Goal: Transaction & Acquisition: Purchase product/service

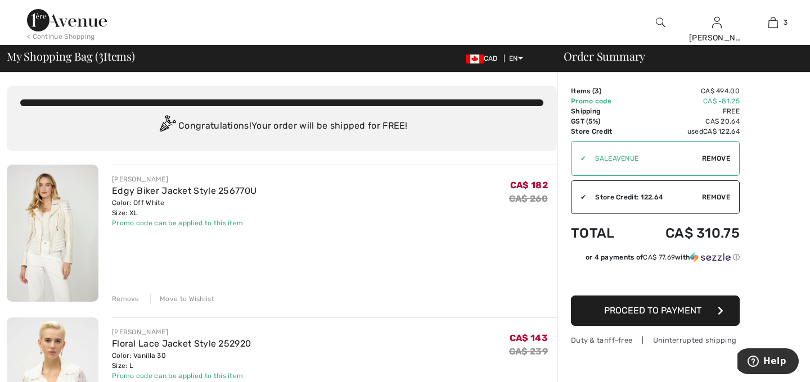
click at [283, 242] on div "[PERSON_NAME] [PERSON_NAME] Jacket Style 256770U Color: Off White Size: XL Fina…" at bounding box center [334, 234] width 445 height 139
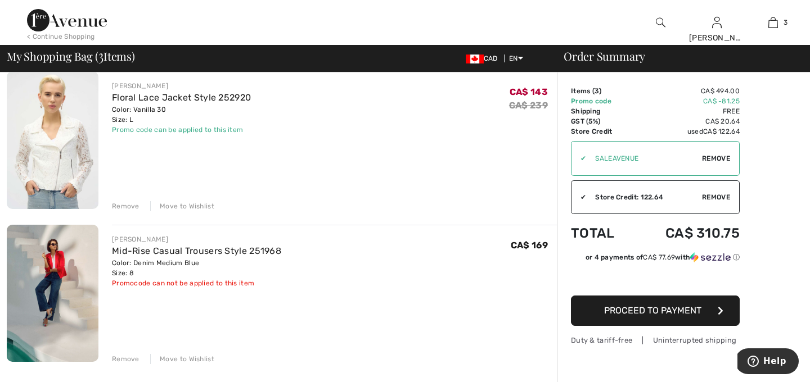
scroll to position [247, 0]
click at [128, 357] on div "Remove" at bounding box center [126, 358] width 28 height 10
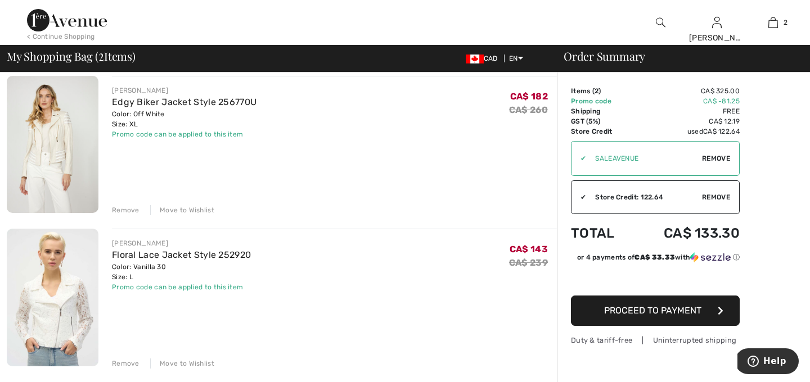
scroll to position [90, 0]
click at [56, 145] on img at bounding box center [53, 143] width 92 height 137
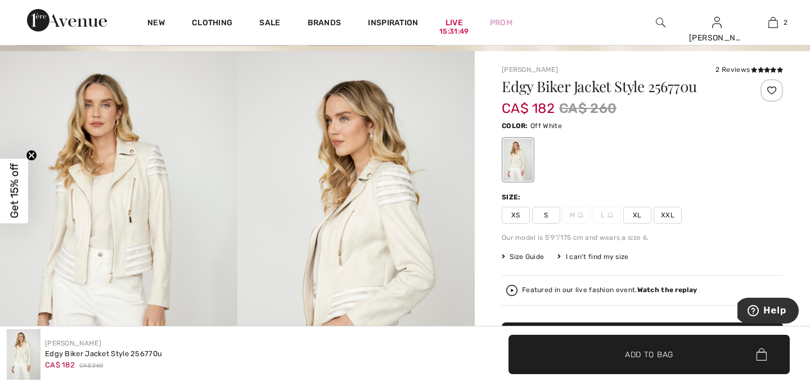
scroll to position [67, 0]
click at [111, 279] on img at bounding box center [118, 228] width 237 height 356
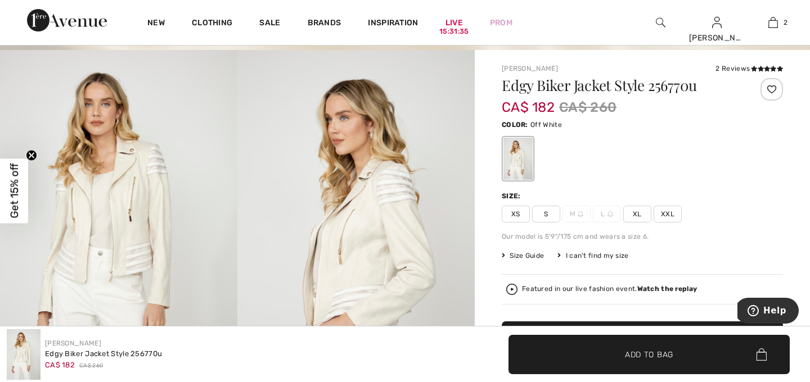
scroll to position [45, 0]
click at [450, 349] on div "✔ Added to Bag Add to Bag" at bounding box center [607, 354] width 391 height 39
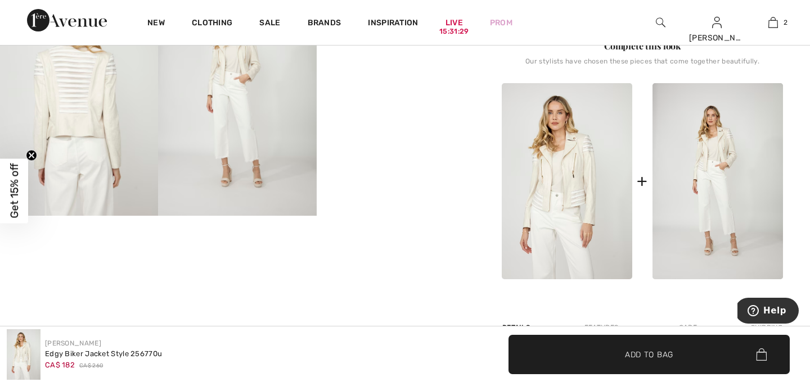
scroll to position [517, 0]
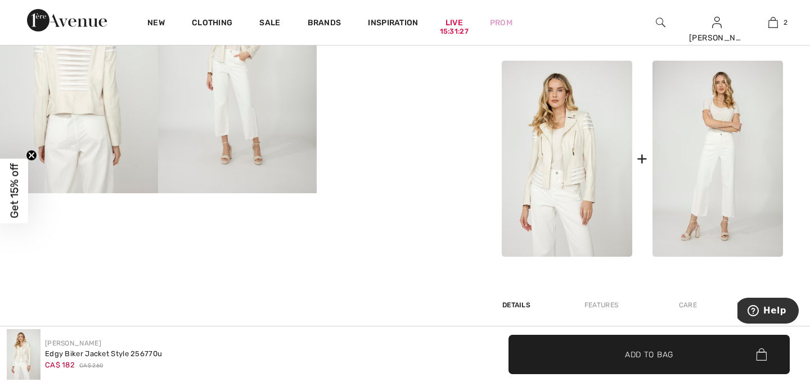
click at [723, 175] on img at bounding box center [717, 159] width 130 height 196
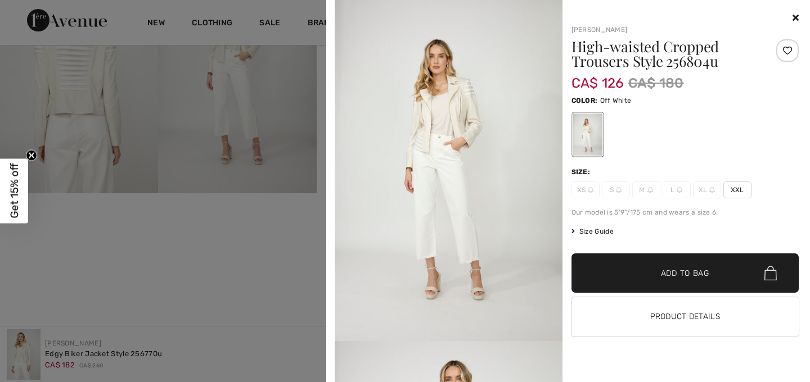
click at [455, 143] on img at bounding box center [449, 170] width 228 height 341
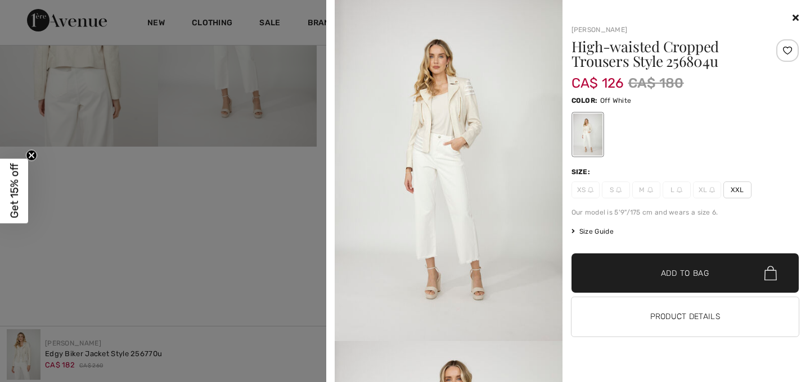
scroll to position [562, 0]
click at [464, 115] on img at bounding box center [449, 170] width 228 height 341
click at [796, 17] on icon at bounding box center [795, 17] width 6 height 9
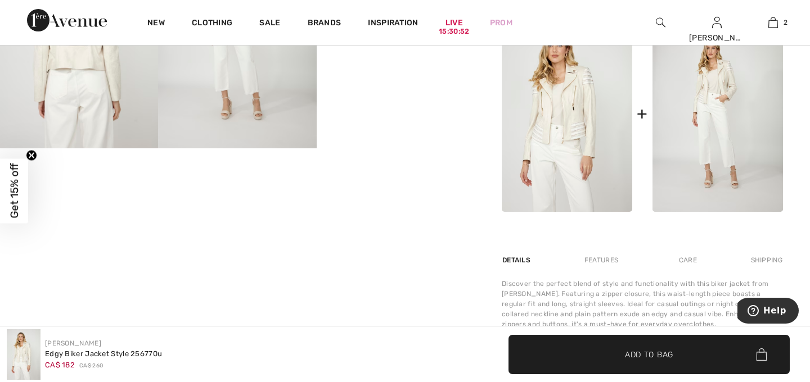
click at [554, 130] on img at bounding box center [567, 114] width 130 height 196
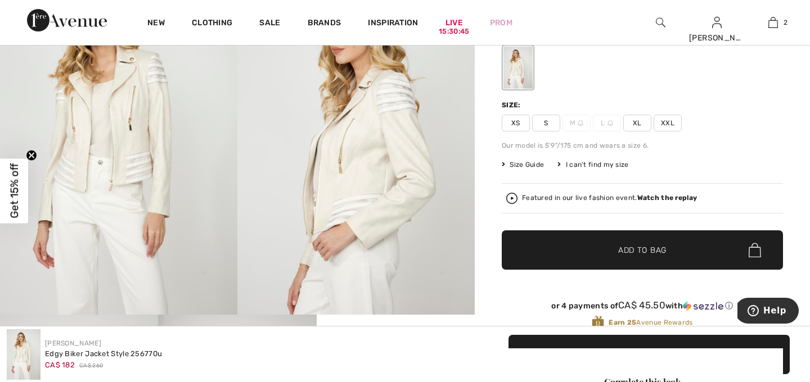
scroll to position [157, 0]
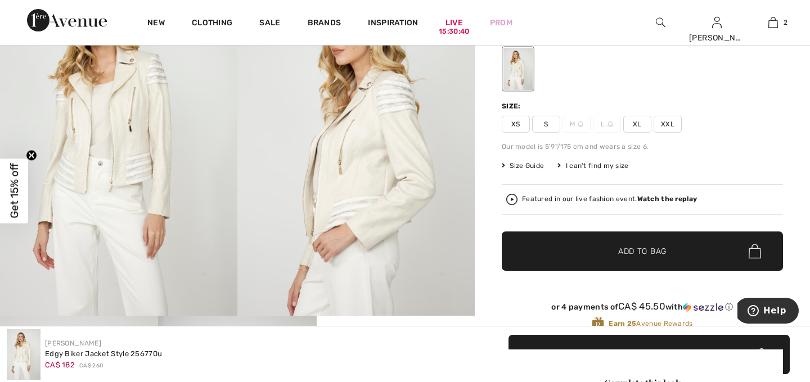
click at [368, 209] on img at bounding box center [355, 138] width 237 height 356
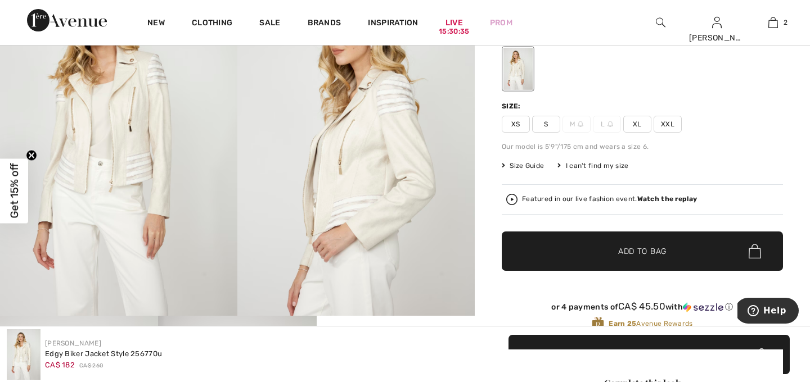
click at [317, 215] on img at bounding box center [355, 138] width 237 height 356
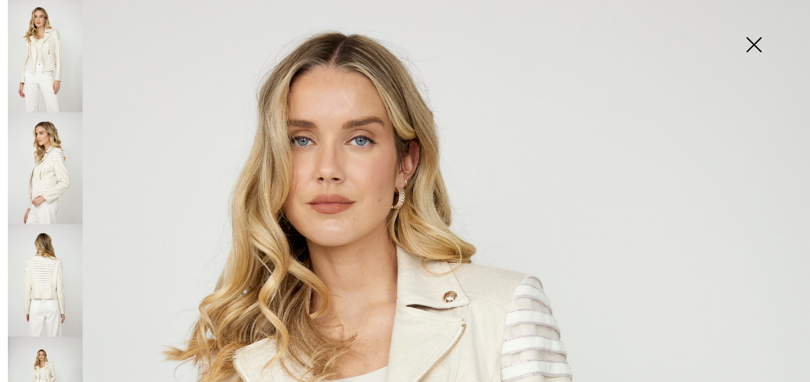
click at [48, 56] on img at bounding box center [45, 56] width 75 height 112
click at [738, 47] on img at bounding box center [753, 46] width 56 height 58
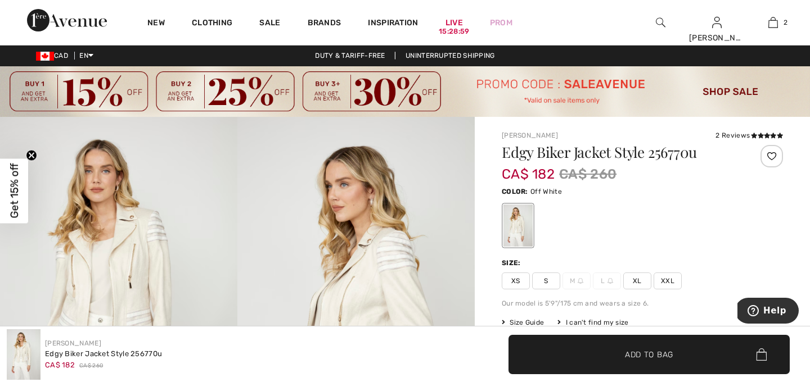
scroll to position [0, 0]
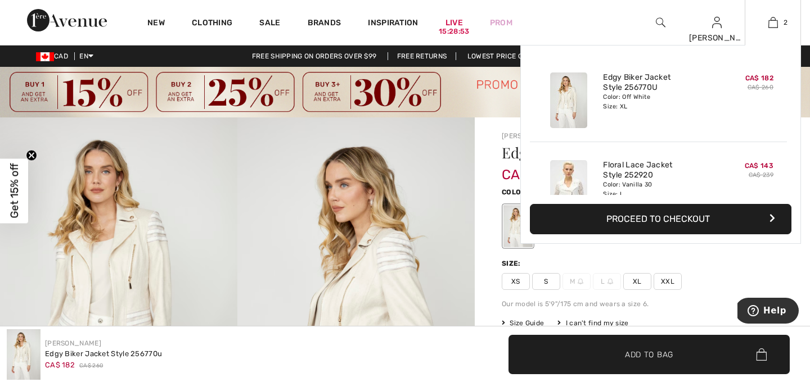
click at [696, 220] on button "Proceed to Checkout" at bounding box center [660, 219] width 261 height 30
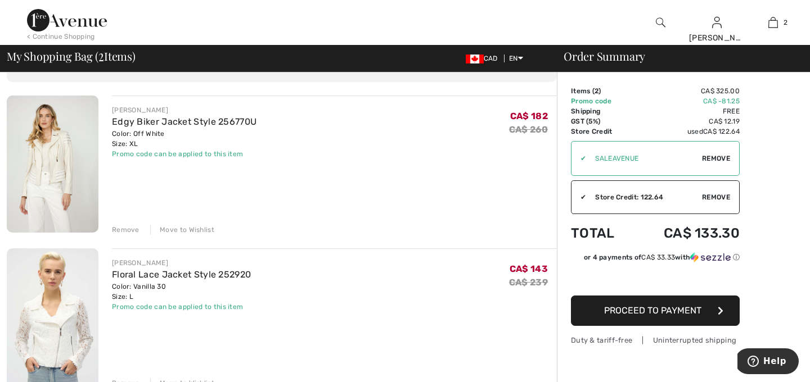
scroll to position [67, 0]
click at [68, 156] on img at bounding box center [53, 165] width 92 height 137
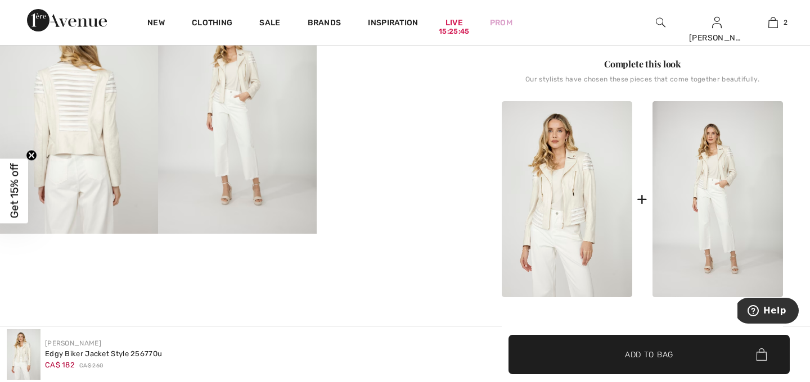
scroll to position [495, 0]
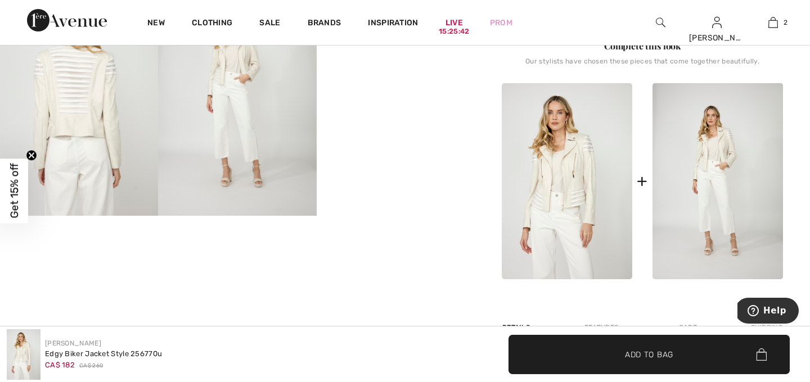
click at [562, 192] on img at bounding box center [567, 181] width 130 height 196
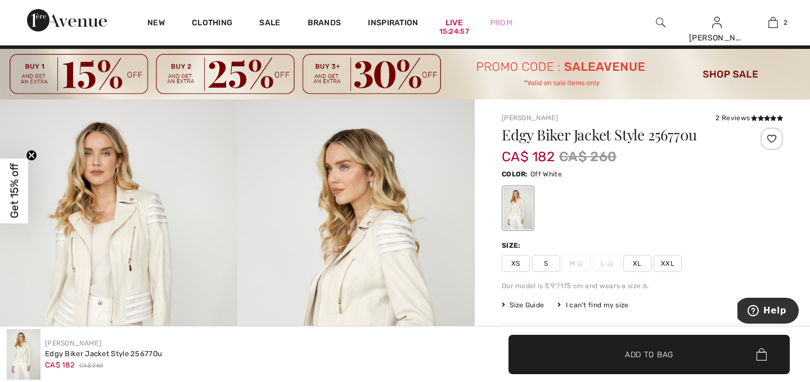
scroll to position [0, 0]
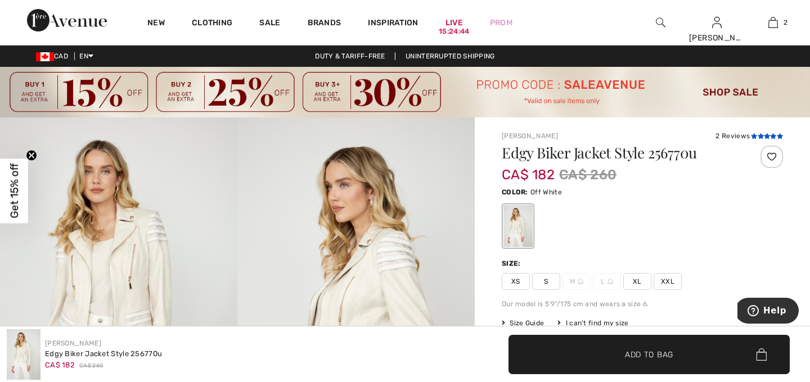
click at [760, 136] on icon at bounding box center [760, 136] width 6 height 6
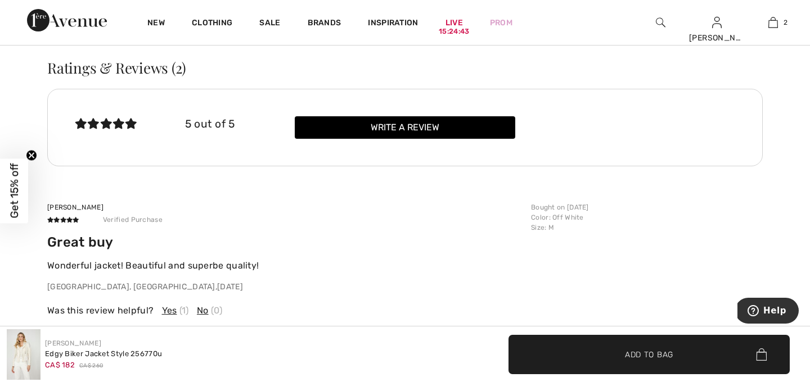
scroll to position [1735, 0]
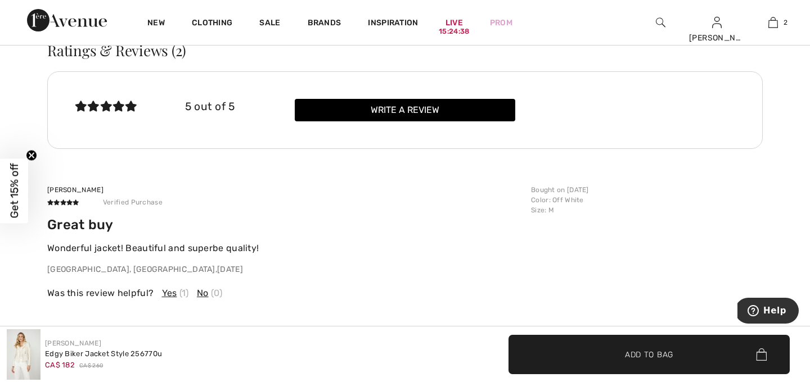
click at [462, 273] on p "QC, CA , 6 months ago" at bounding box center [285, 270] width 477 height 12
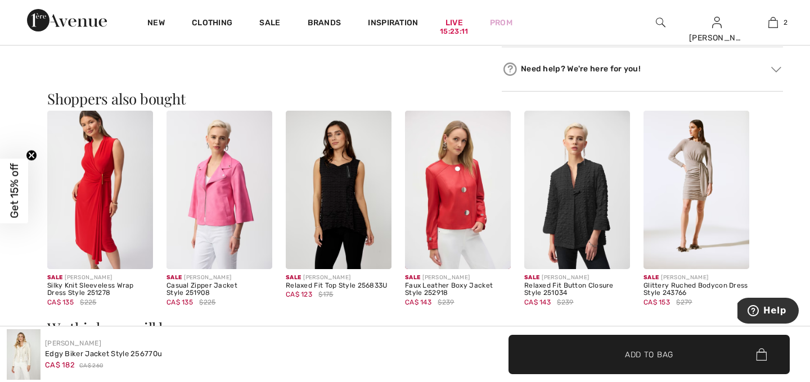
scroll to position [992, 0]
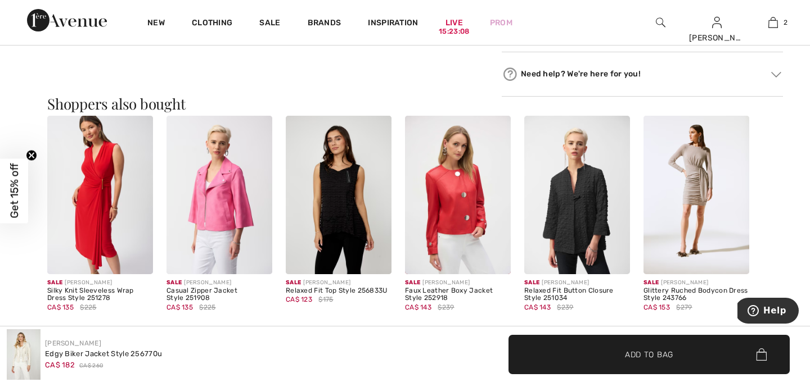
click at [454, 210] on img at bounding box center [458, 195] width 106 height 159
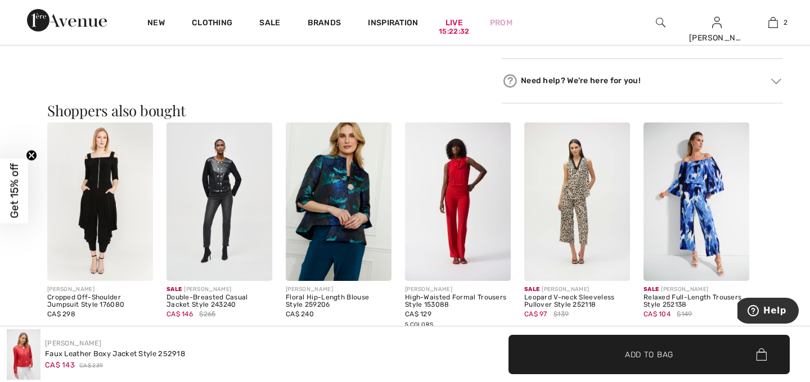
scroll to position [1012, 0]
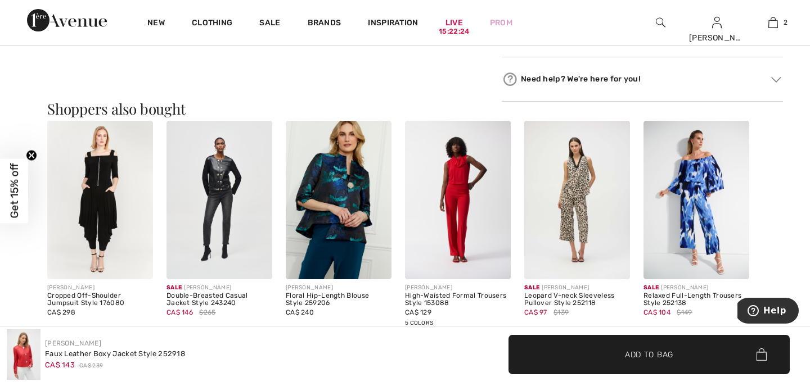
click at [566, 216] on img at bounding box center [577, 200] width 106 height 159
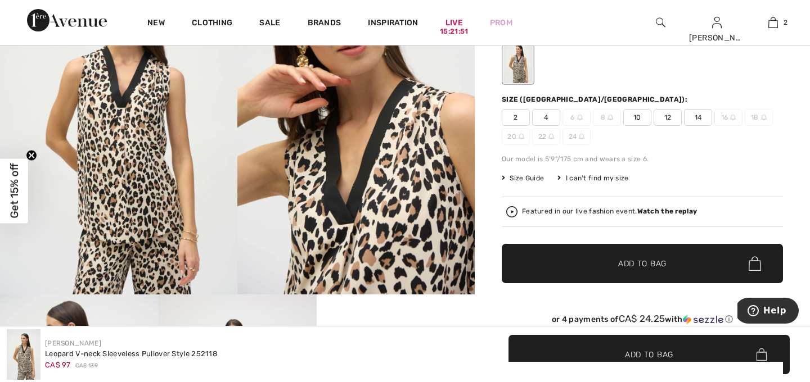
scroll to position [180, 0]
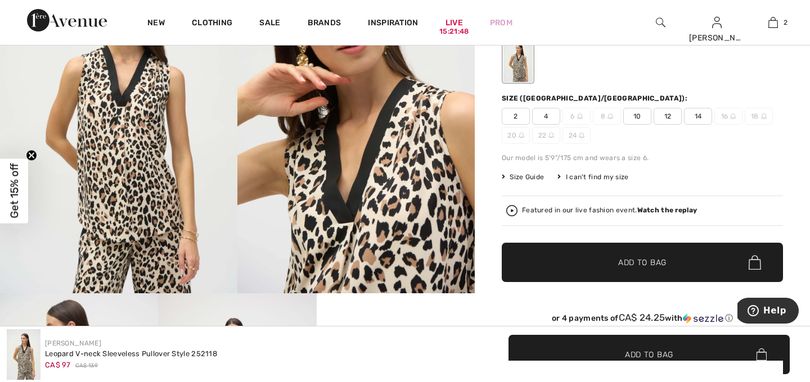
click at [576, 207] on div "Featured in our live fashion event. Watch the replay" at bounding box center [609, 210] width 175 height 7
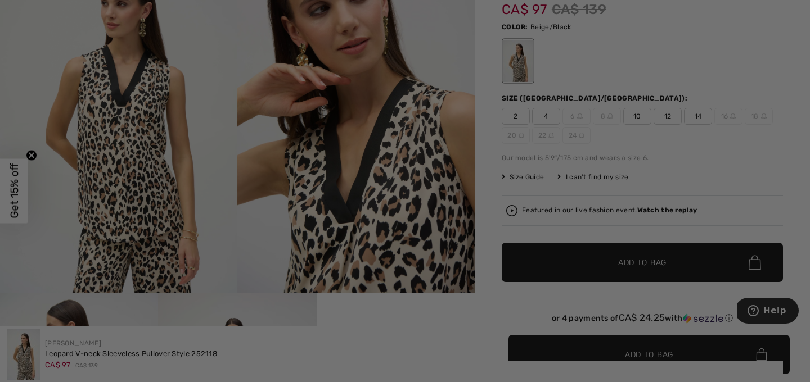
scroll to position [0, 0]
checkbox input "true"
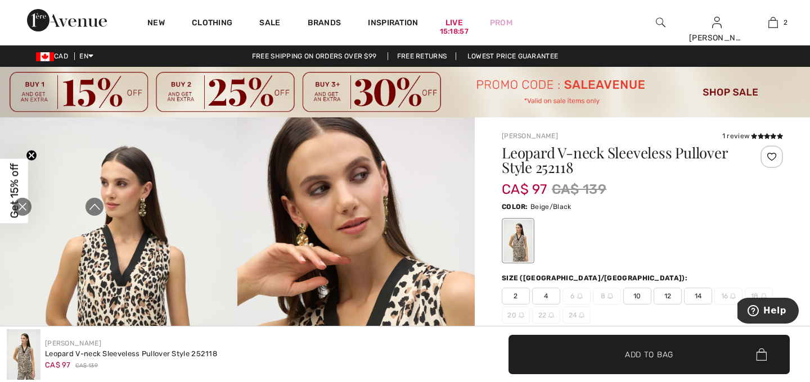
click at [640, 295] on span "10" at bounding box center [637, 296] width 28 height 17
click at [645, 356] on span "Add to Bag" at bounding box center [649, 355] width 48 height 12
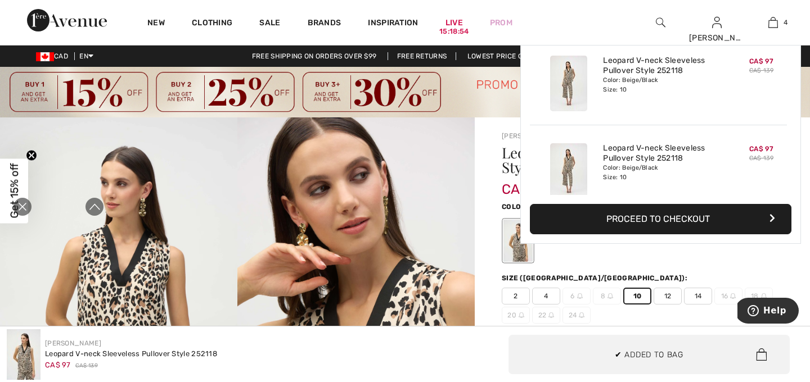
scroll to position [210, 0]
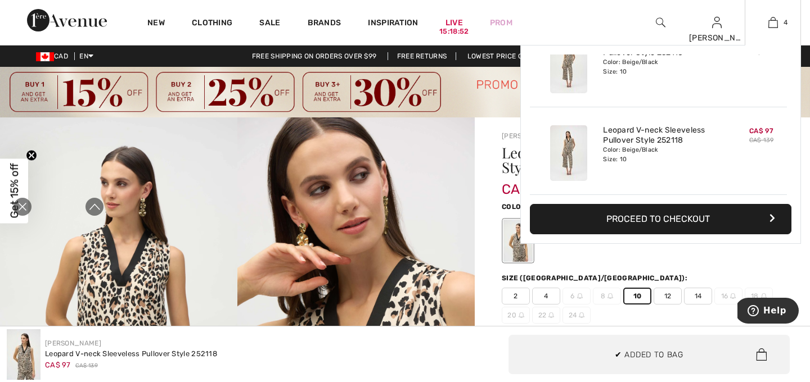
click at [696, 221] on button "Proceed to Checkout" at bounding box center [660, 219] width 261 height 30
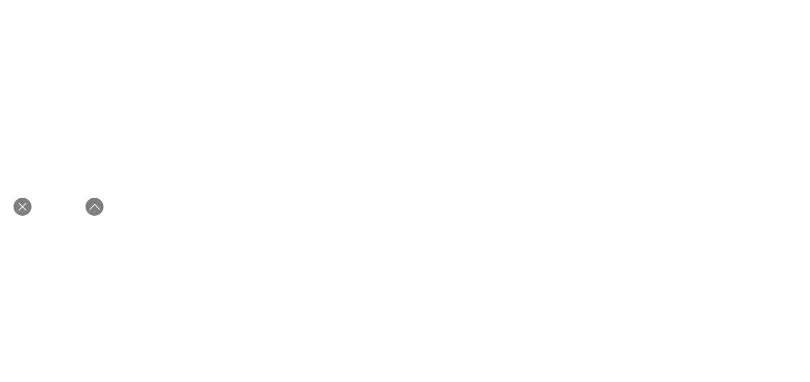
click at [21, 205] on icon "Close live curation" at bounding box center [23, 207] width 8 height 8
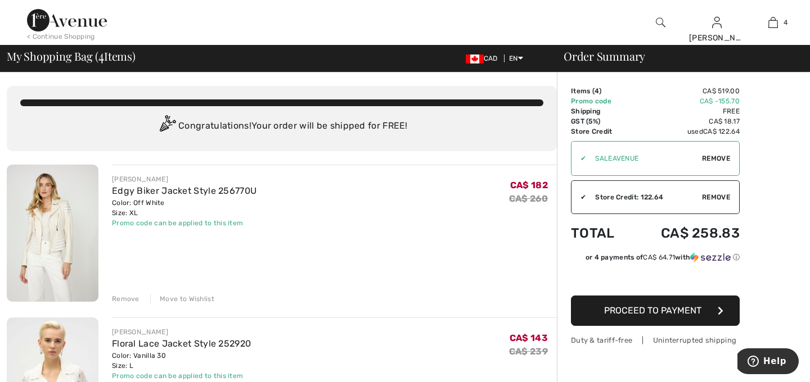
click at [329, 274] on div "FRANK LYMAN Edgy Biker Jacket Style 256770U Color: Off White Size: XL Final Sal…" at bounding box center [334, 234] width 445 height 139
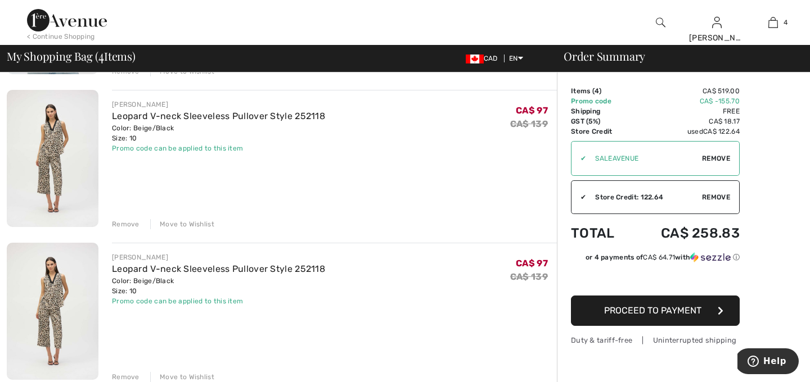
scroll to position [382, 0]
click at [123, 373] on div "Remove" at bounding box center [126, 376] width 28 height 10
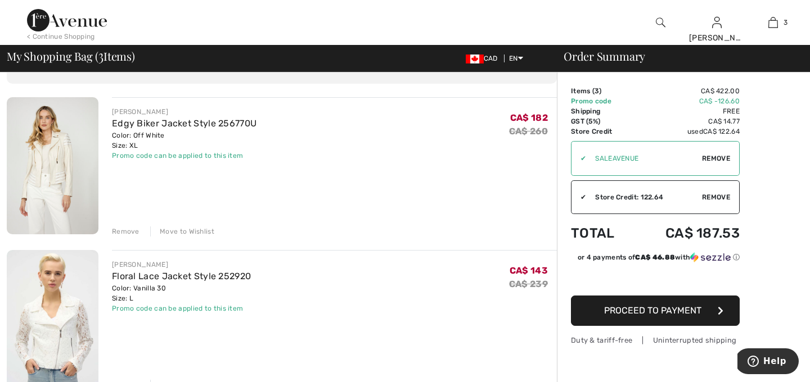
scroll to position [90, 0]
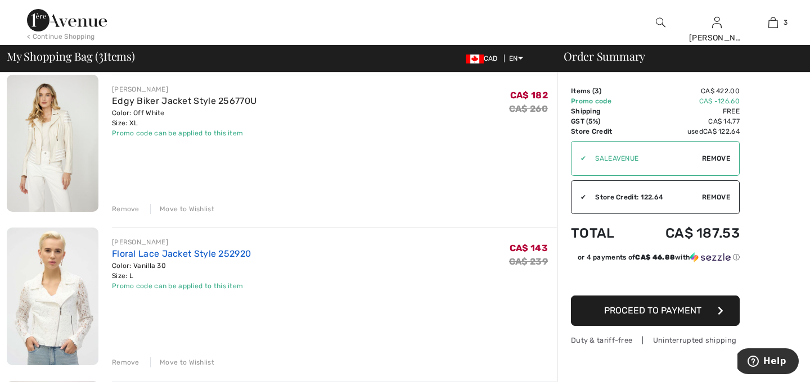
click at [175, 251] on link "Floral Lace Jacket Style 252920" at bounding box center [181, 254] width 139 height 11
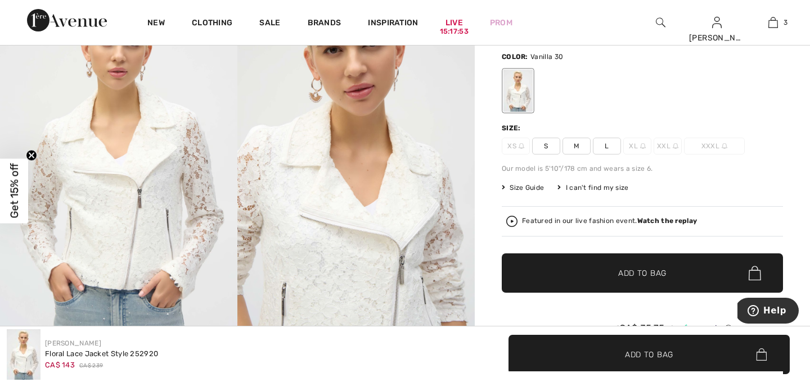
scroll to position [135, 0]
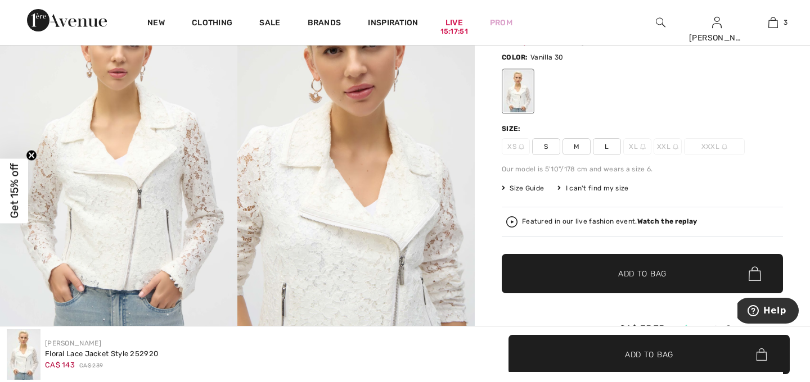
click at [547, 222] on div "Featured in our live fashion event. Watch the replay" at bounding box center [609, 221] width 175 height 7
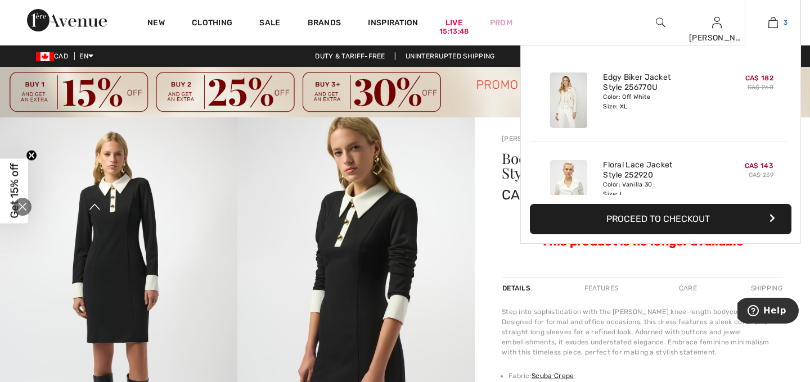
click at [786, 25] on span "3" at bounding box center [785, 22] width 4 height 10
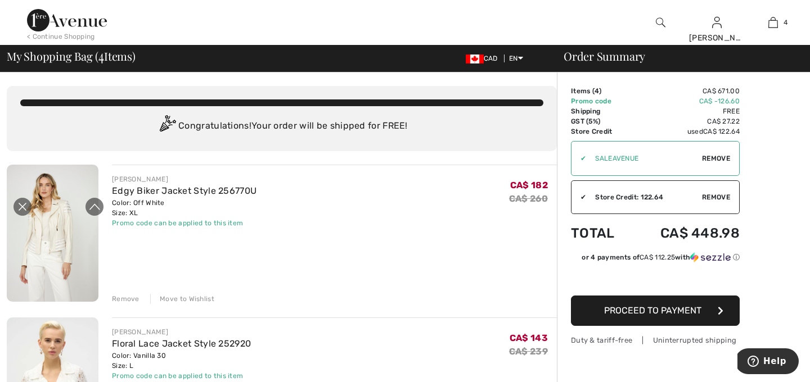
click at [429, 258] on div "FRANK LYMAN Edgy Biker Jacket Style 256770U Color: Off White Size: XL Final Sal…" at bounding box center [334, 234] width 445 height 139
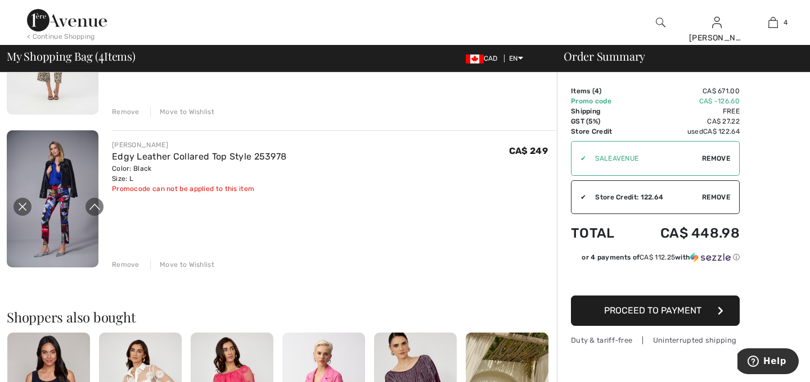
scroll to position [472, 0]
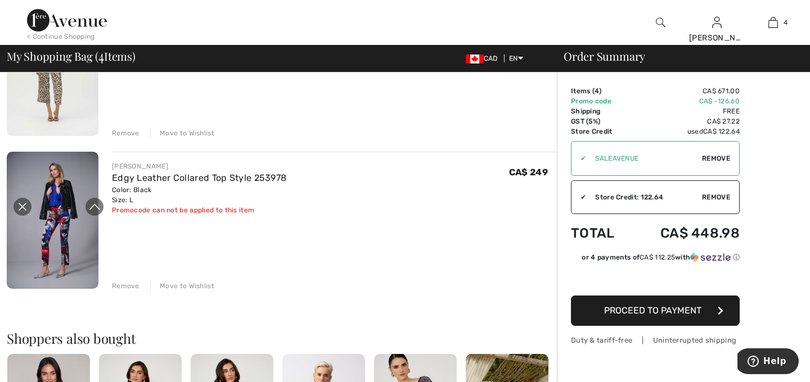
click at [125, 285] on div "Remove" at bounding box center [126, 286] width 28 height 10
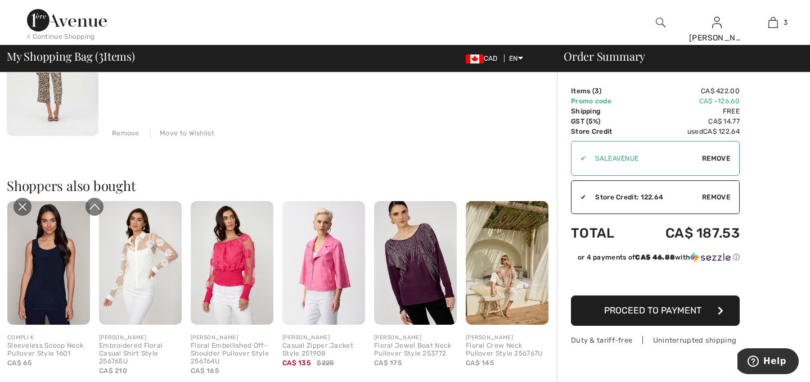
click at [364, 152] on div "Shoppers also bought Quick view COMPLI K Sleeveless Scoop Neck Pullover Style 1…" at bounding box center [282, 268] width 550 height 233
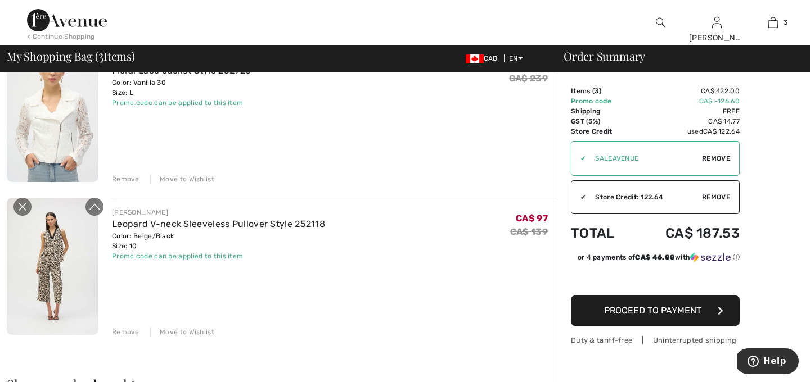
scroll to position [292, 0]
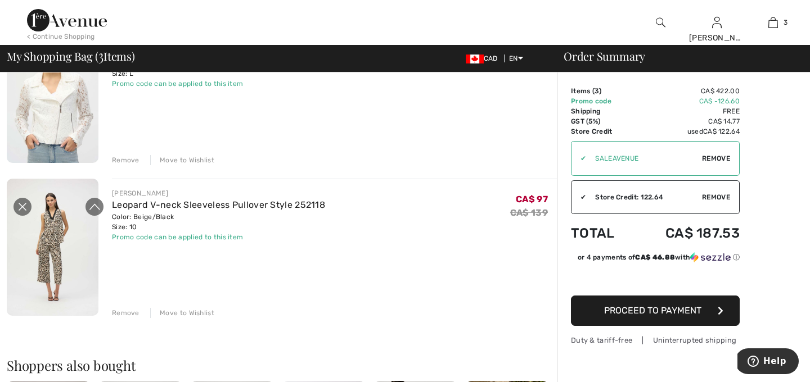
click at [21, 207] on icon "Close live curation" at bounding box center [23, 207] width 8 height 8
click at [449, 117] on div "JOSEPH RIBKOFF Floral Lace Jacket Style 252920 Color: Vanilla 30 Size: L Final …" at bounding box center [334, 94] width 445 height 139
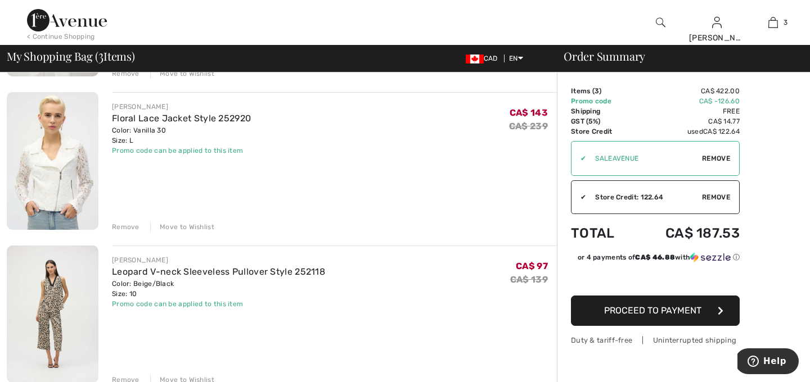
scroll to position [247, 0]
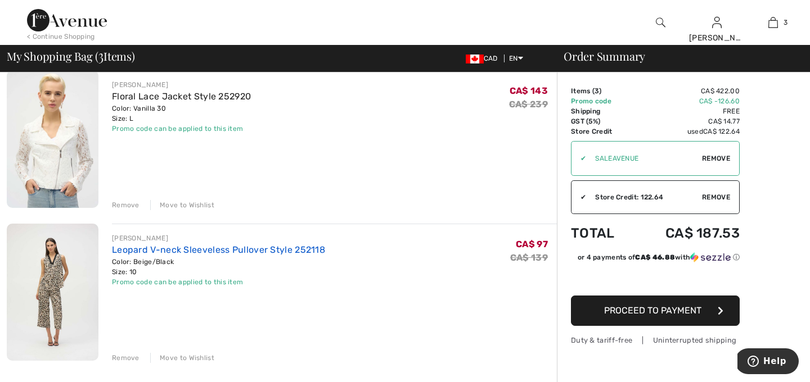
click at [161, 248] on link "Leopard V-neck Sleeveless Pullover Style 252118" at bounding box center [218, 250] width 213 height 11
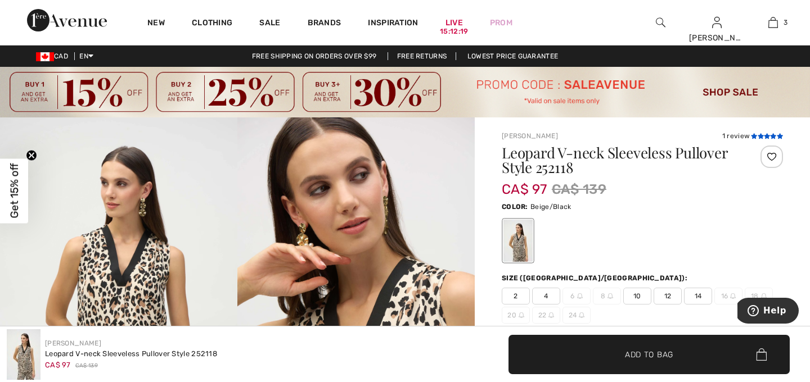
click at [760, 135] on icon at bounding box center [760, 136] width 6 height 6
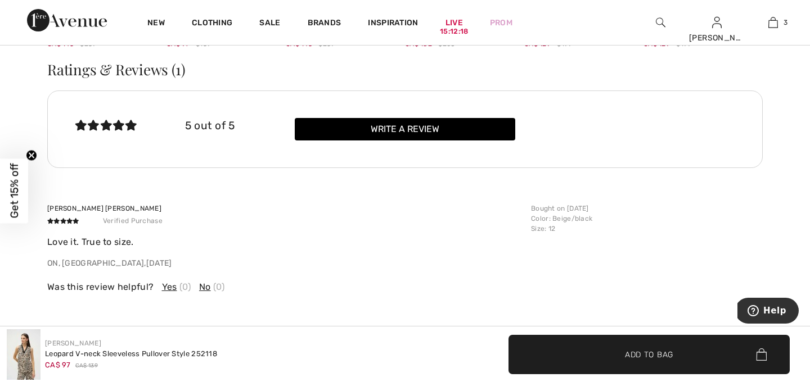
scroll to position [1809, 0]
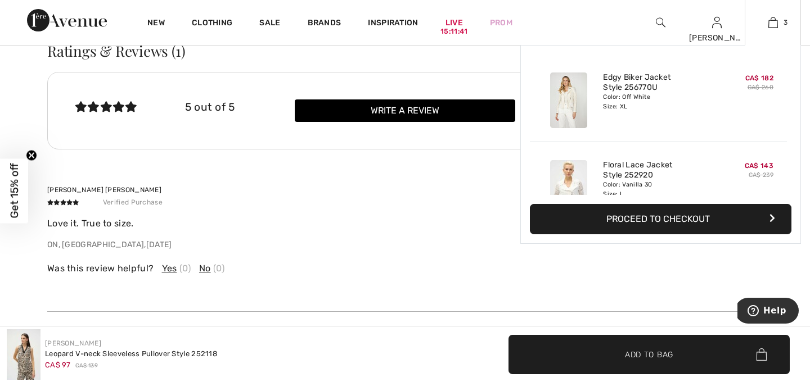
click at [664, 219] on button "Proceed to Checkout" at bounding box center [660, 219] width 261 height 30
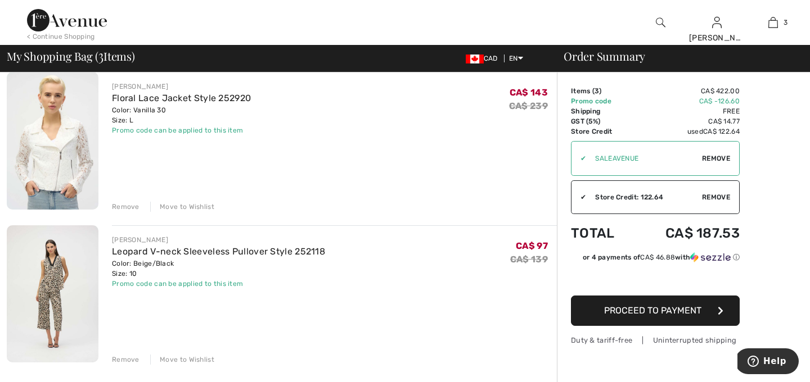
scroll to position [247, 0]
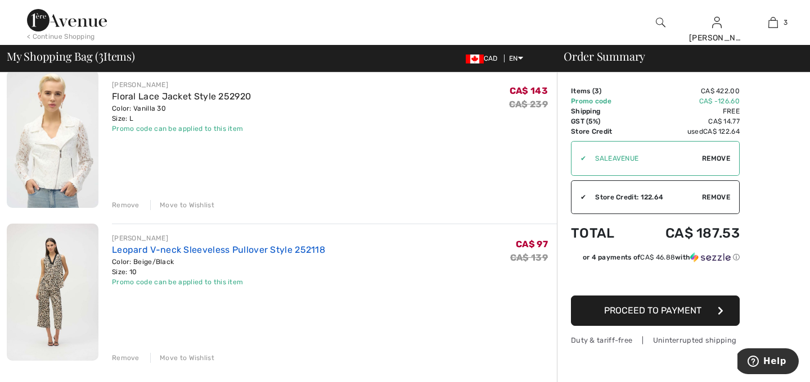
click at [125, 248] on link "Leopard V-neck Sleeveless Pullover Style 252118" at bounding box center [218, 250] width 213 height 11
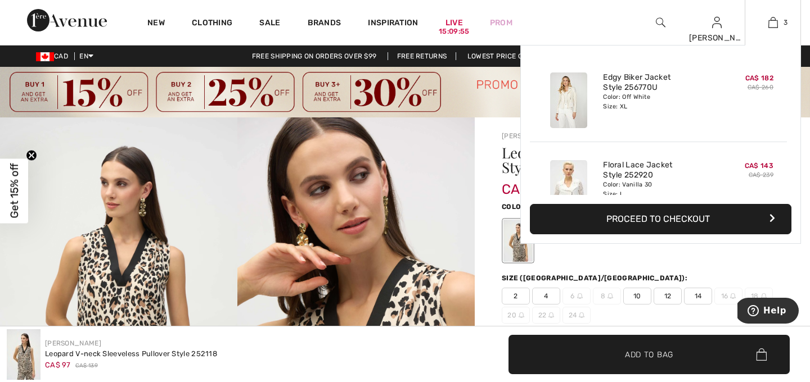
click at [657, 215] on button "Proceed to Checkout" at bounding box center [660, 219] width 261 height 30
click at [654, 221] on button "Proceed to Checkout" at bounding box center [660, 219] width 261 height 30
click at [771, 216] on icon "button" at bounding box center [772, 218] width 6 height 9
click at [778, 22] on link "3" at bounding box center [772, 22] width 55 height 13
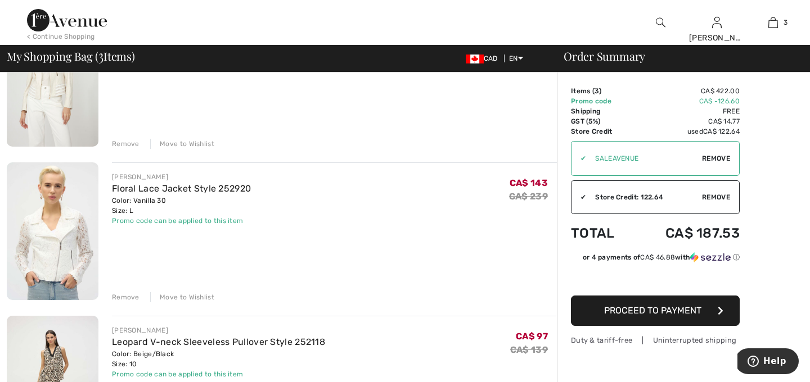
scroll to position [157, 0]
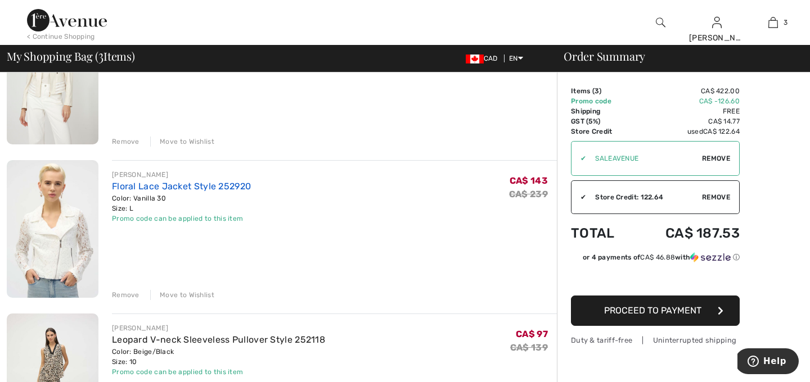
click at [152, 189] on link "Floral Lace Jacket Style 252920" at bounding box center [181, 186] width 139 height 11
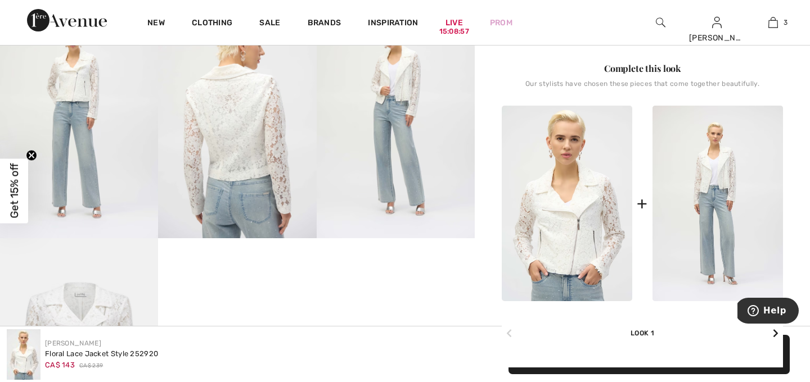
scroll to position [427, 0]
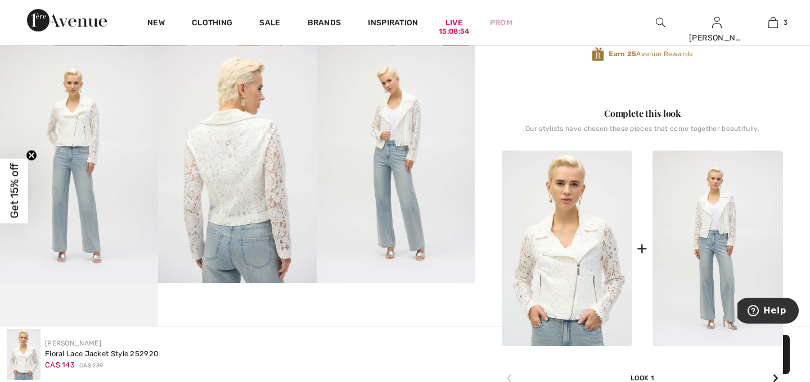
click at [396, 138] on img at bounding box center [396, 164] width 158 height 237
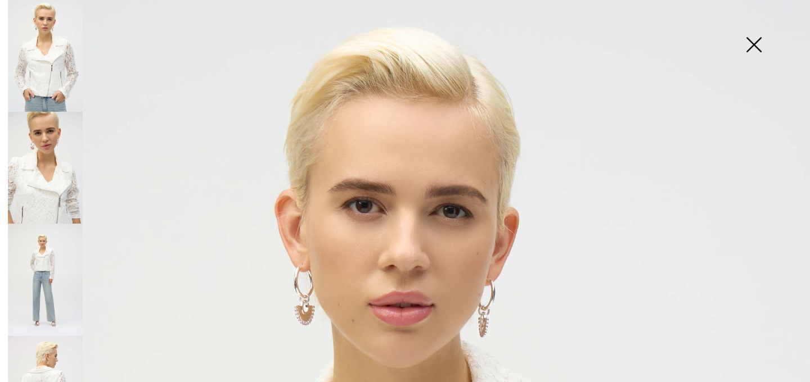
click at [55, 264] on img at bounding box center [45, 280] width 75 height 112
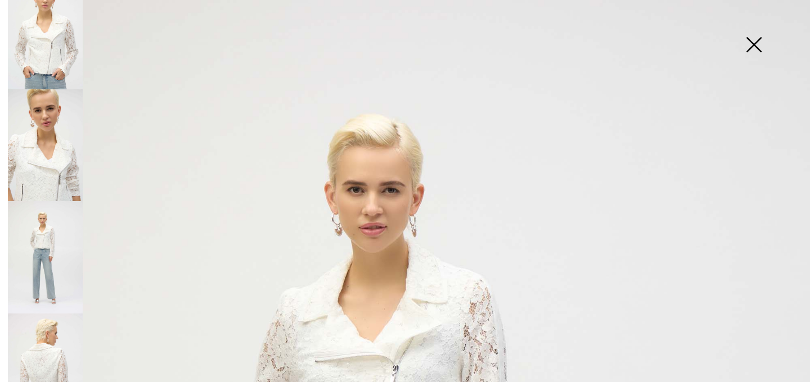
scroll to position [0, 0]
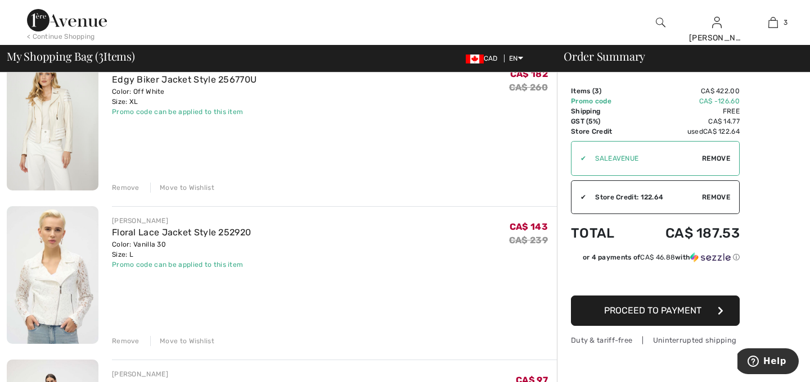
scroll to position [90, 0]
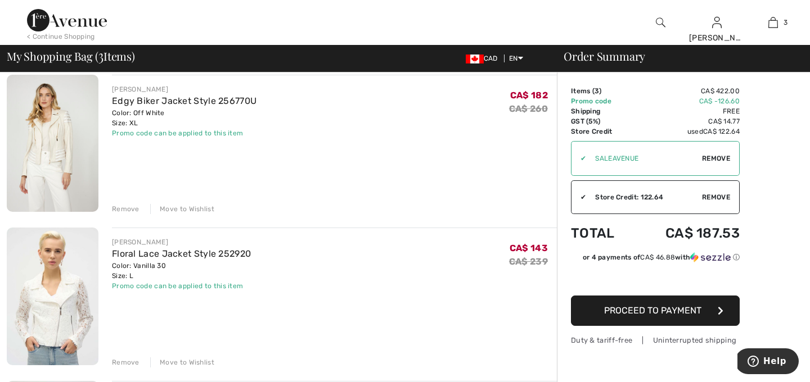
click at [57, 136] on img at bounding box center [53, 143] width 92 height 137
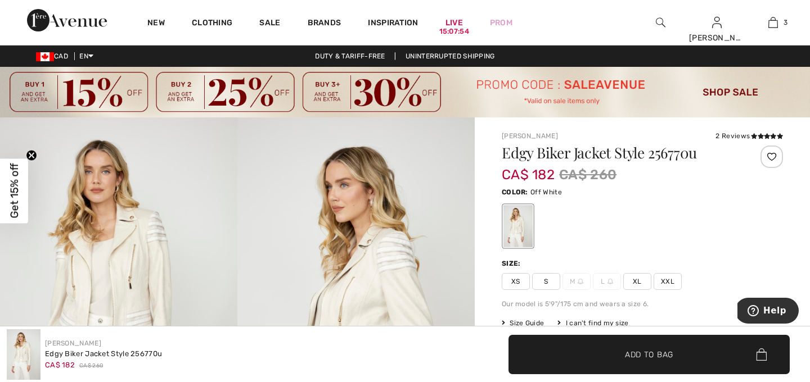
click at [132, 272] on img at bounding box center [118, 296] width 237 height 356
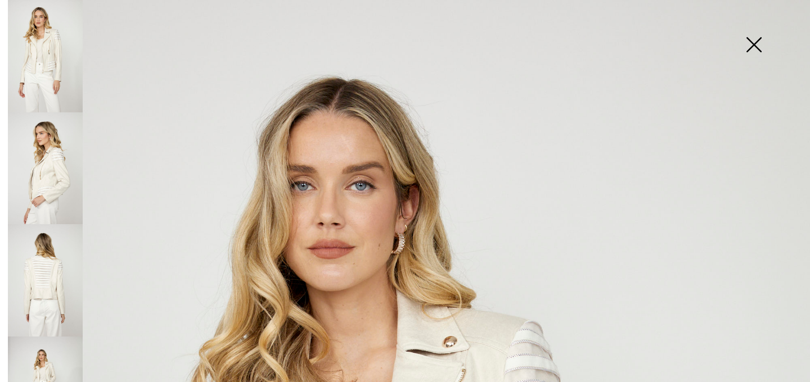
click at [60, 175] on img at bounding box center [45, 168] width 75 height 112
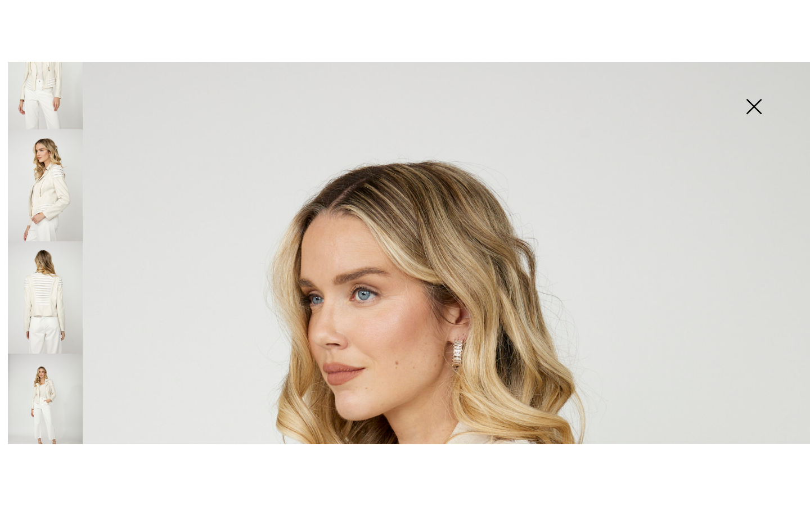
scroll to position [49, 0]
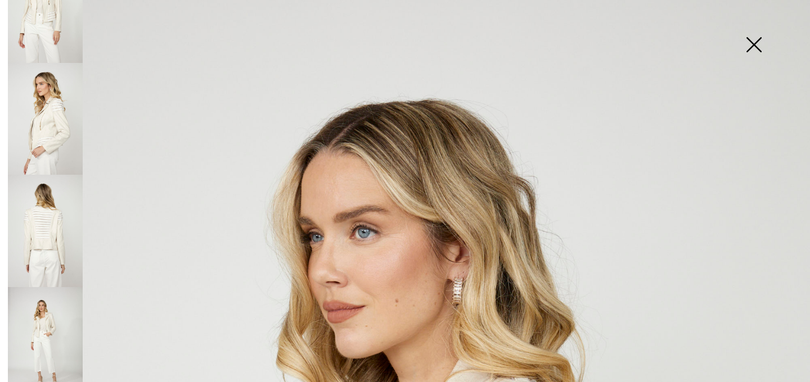
click at [52, 215] on img at bounding box center [45, 231] width 75 height 112
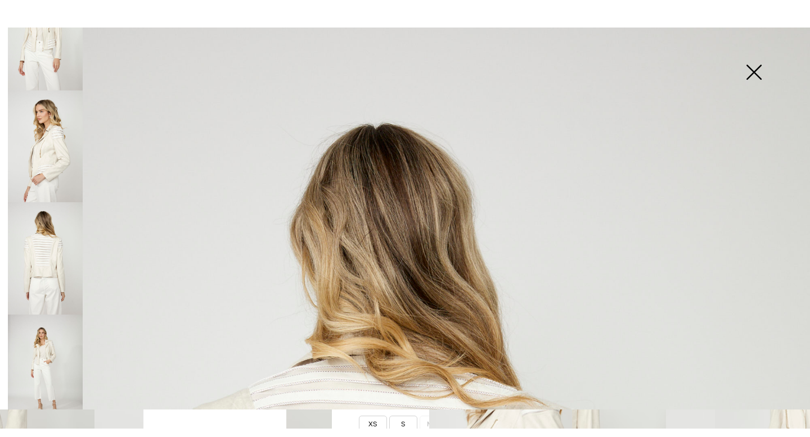
scroll to position [0, 0]
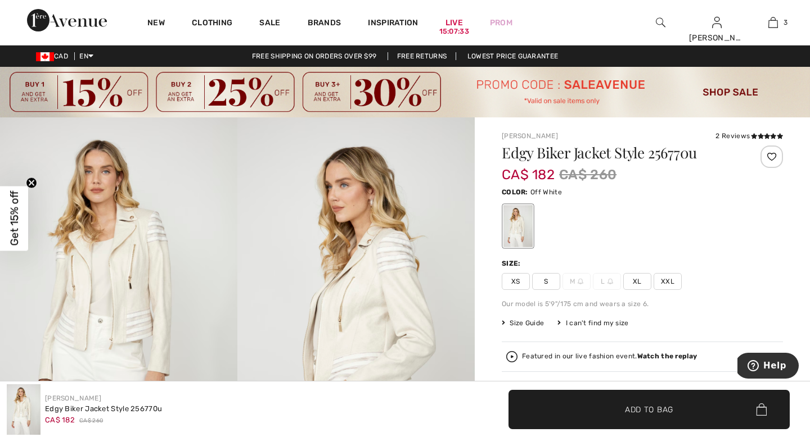
scroll to position [45, 0]
click at [365, 333] on img at bounding box center [355, 296] width 237 height 356
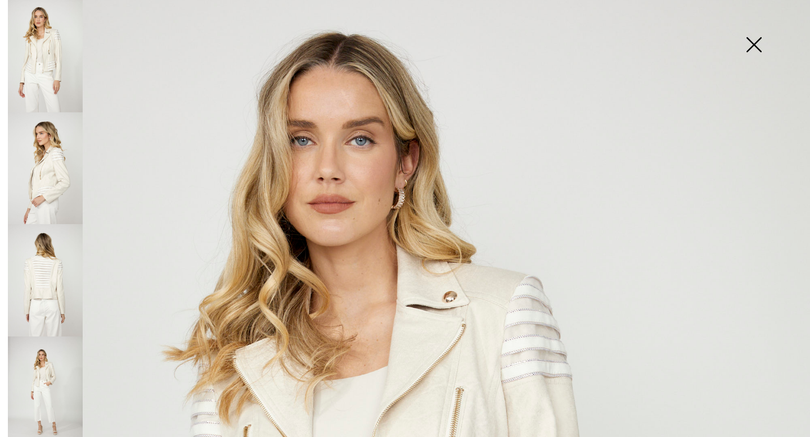
click at [54, 182] on img at bounding box center [45, 168] width 75 height 112
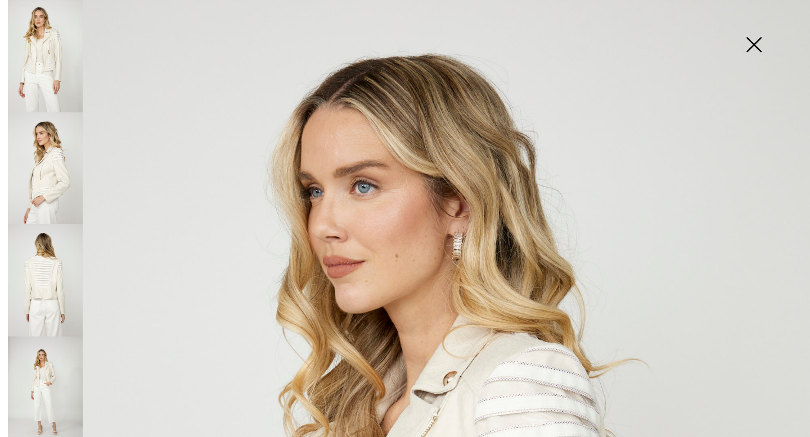
click at [46, 377] on img at bounding box center [45, 393] width 75 height 112
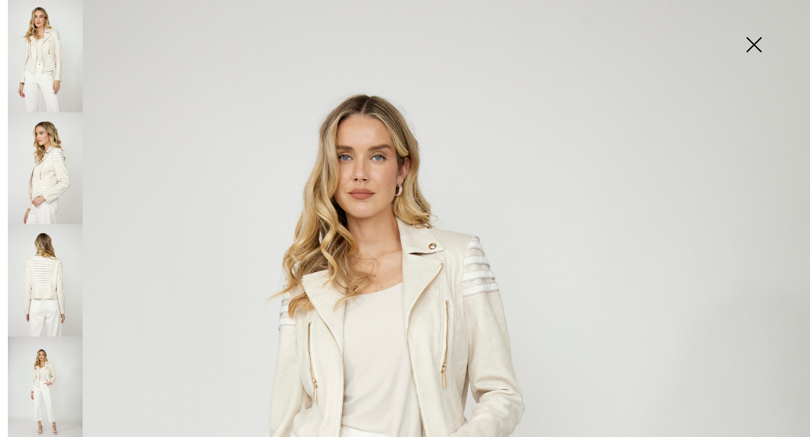
click at [756, 50] on img at bounding box center [753, 46] width 56 height 58
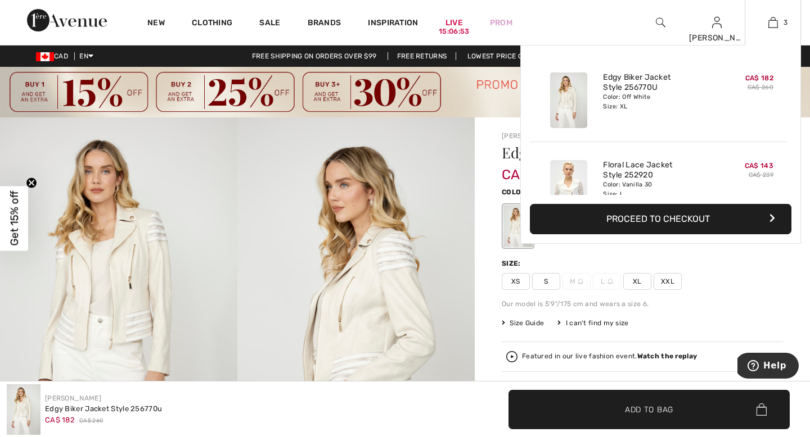
click at [667, 219] on button "Proceed to Checkout" at bounding box center [660, 219] width 261 height 30
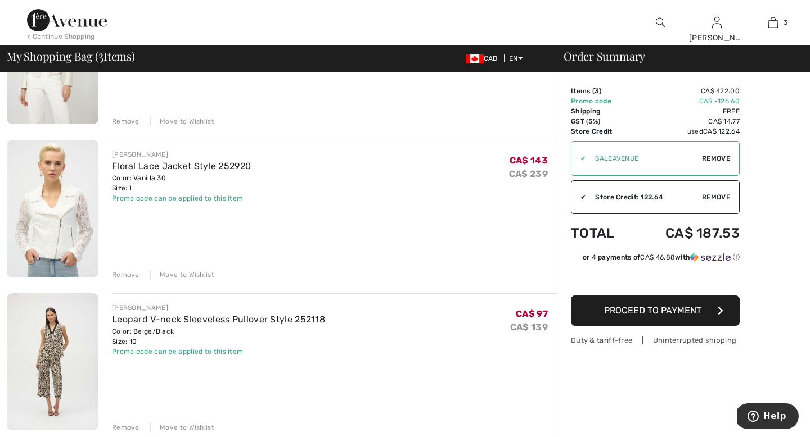
scroll to position [180, 0]
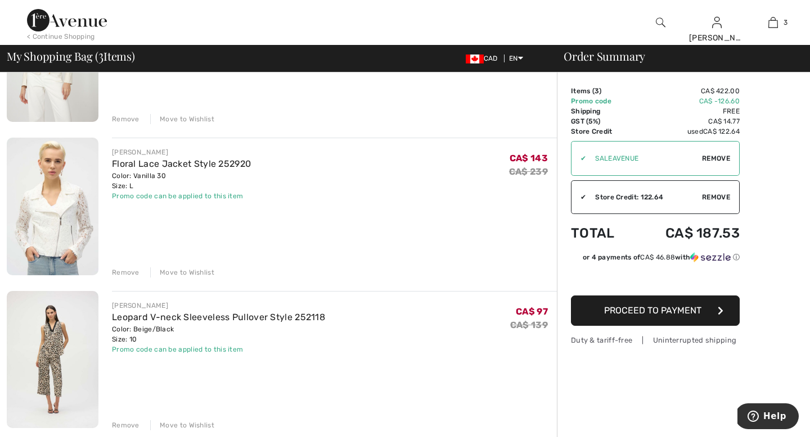
click at [652, 312] on span "Proceed to Payment" at bounding box center [652, 310] width 97 height 11
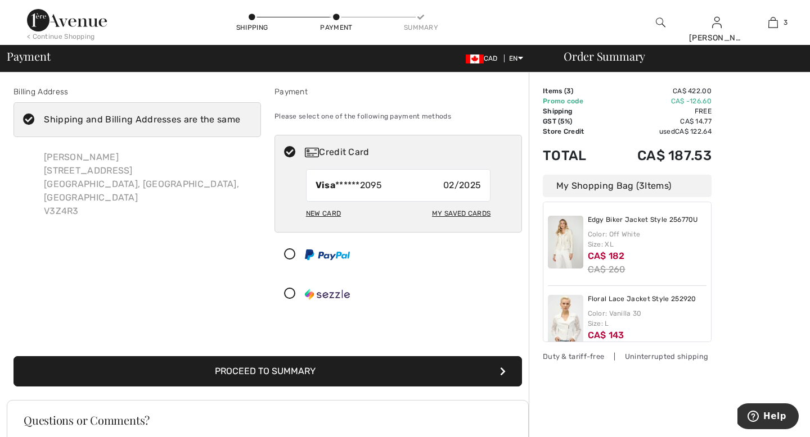
click at [315, 213] on div "New Card" at bounding box center [323, 213] width 35 height 19
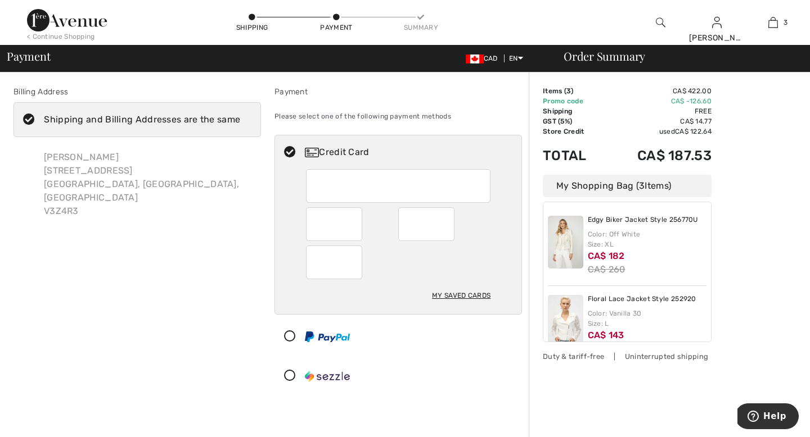
click at [448, 294] on div "My Saved Cards" at bounding box center [461, 295] width 58 height 19
radio input "true"
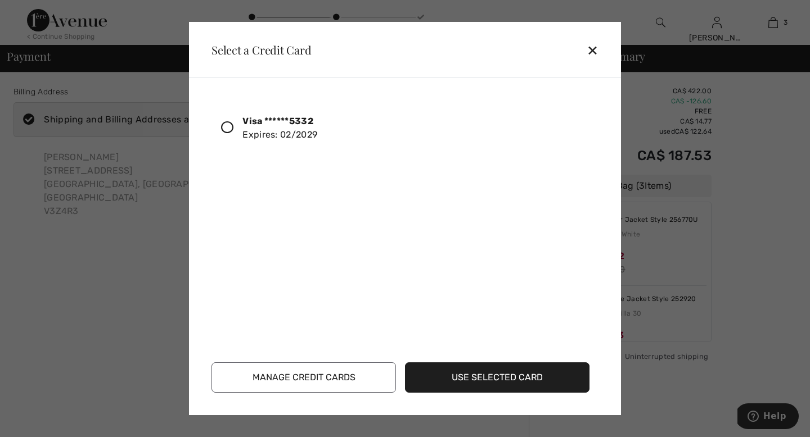
click at [225, 128] on icon at bounding box center [227, 127] width 12 height 12
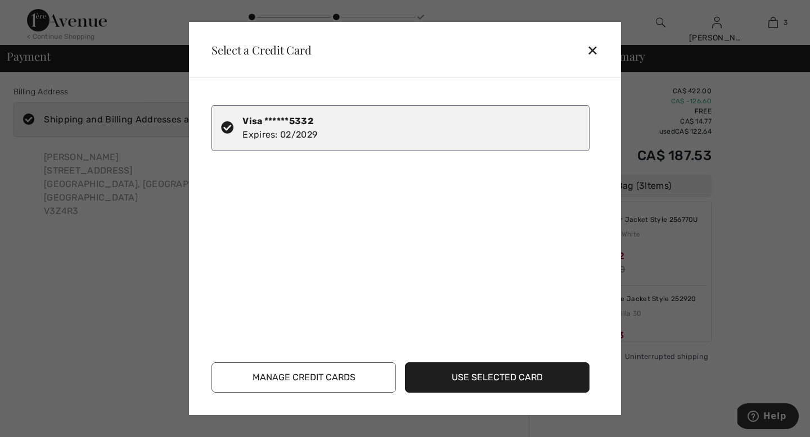
click at [511, 382] on button "Use Selected Card" at bounding box center [497, 378] width 184 height 30
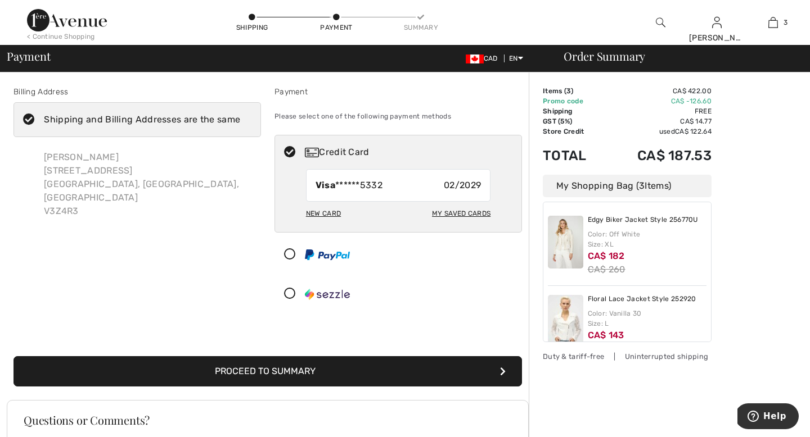
click at [381, 370] on button "Proceed to Summary" at bounding box center [267, 371] width 508 height 30
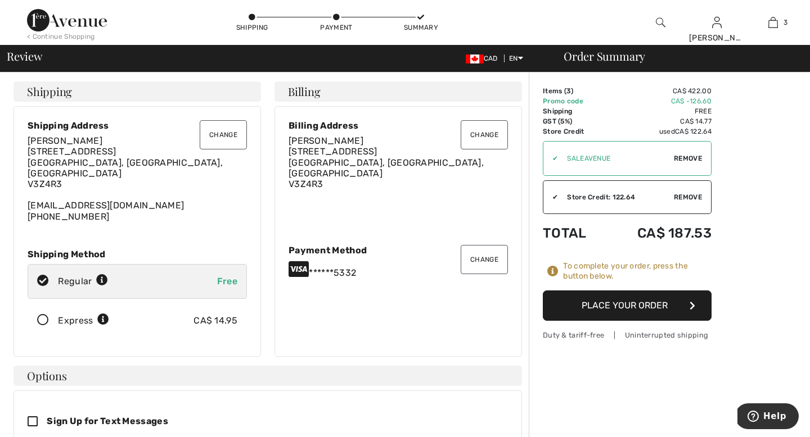
click at [634, 305] on button "Place Your Order" at bounding box center [627, 306] width 169 height 30
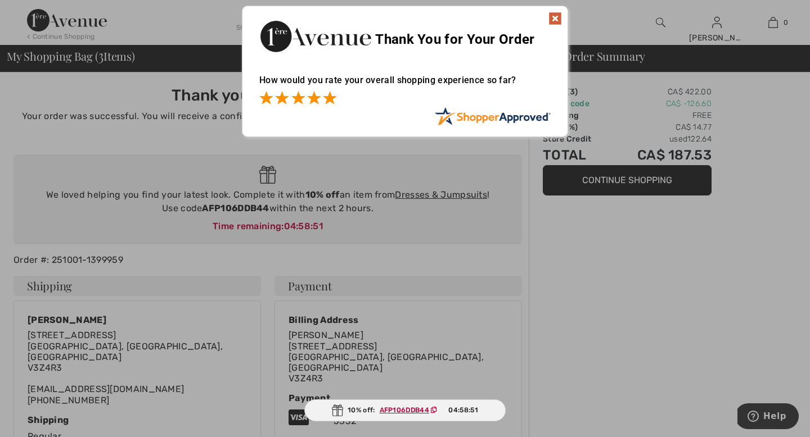
click at [328, 101] on span at bounding box center [329, 97] width 13 height 13
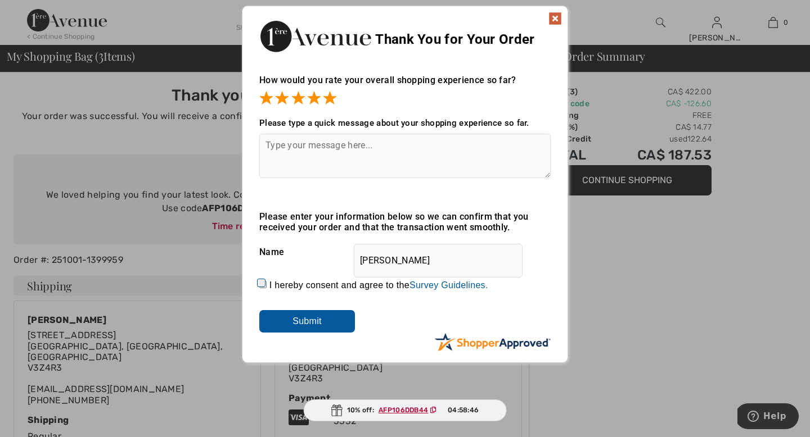
click at [556, 16] on img at bounding box center [554, 18] width 13 height 13
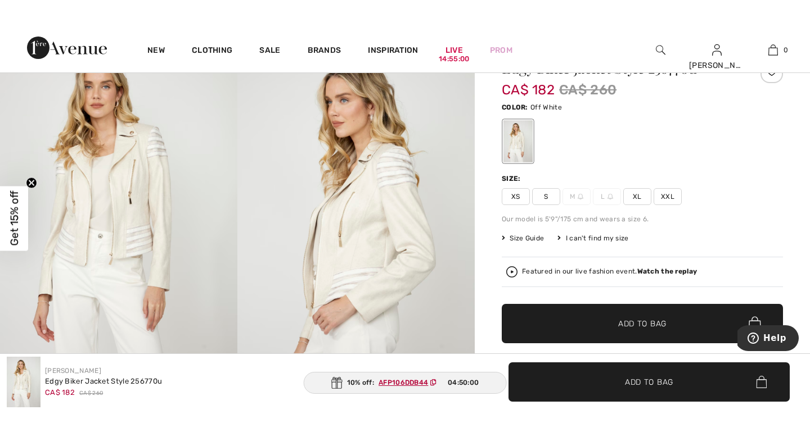
scroll to position [135, 0]
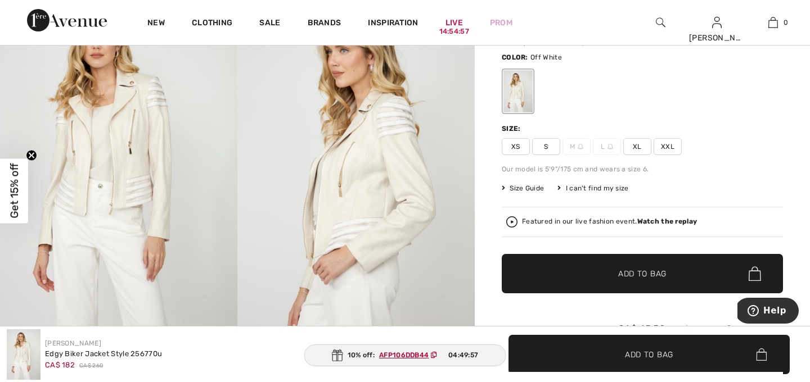
click at [112, 210] on img at bounding box center [118, 161] width 237 height 356
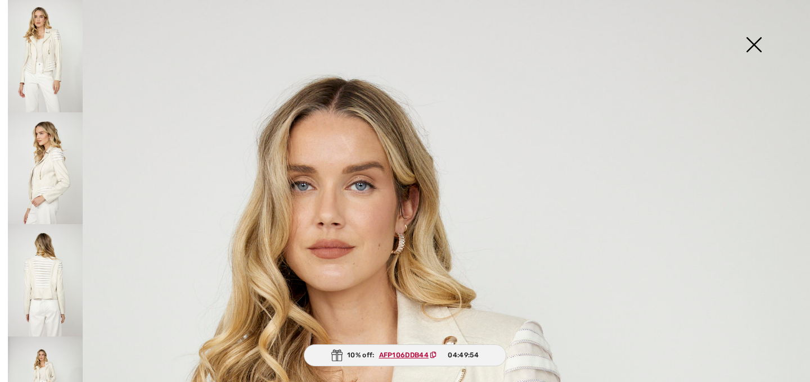
click at [54, 79] on img at bounding box center [45, 56] width 75 height 112
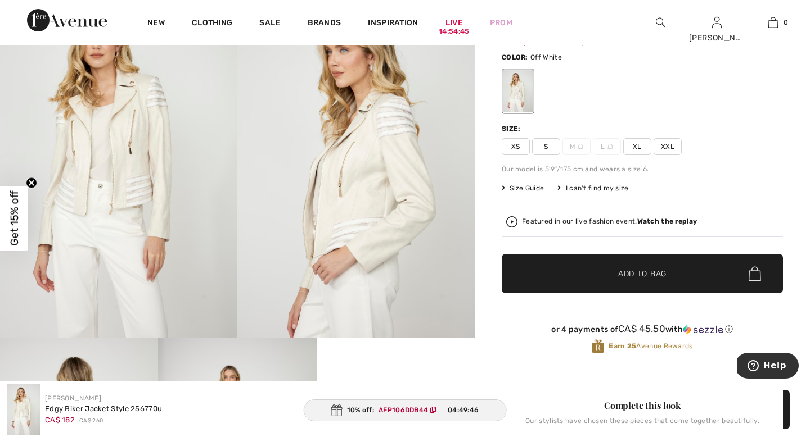
click at [404, 382] on ins "AFP106DDB44" at bounding box center [402, 411] width 49 height 8
click at [567, 382] on div "Our stylists have chosen these pieces that come together beautifully." at bounding box center [642, 425] width 281 height 17
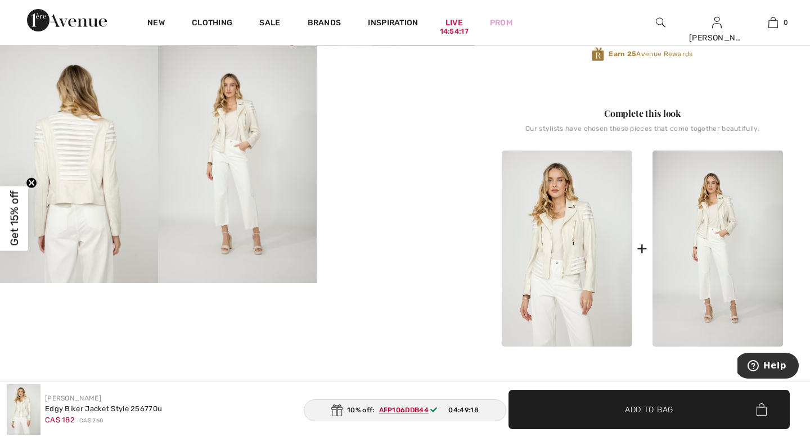
scroll to position [405, 0]
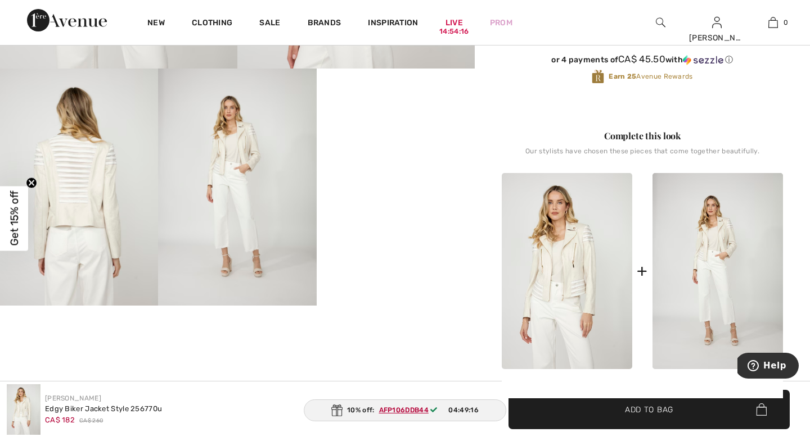
click at [562, 301] on img at bounding box center [567, 271] width 130 height 196
click at [393, 382] on ins "AFP106DDB44" at bounding box center [403, 411] width 49 height 8
click at [77, 195] on img at bounding box center [79, 187] width 158 height 237
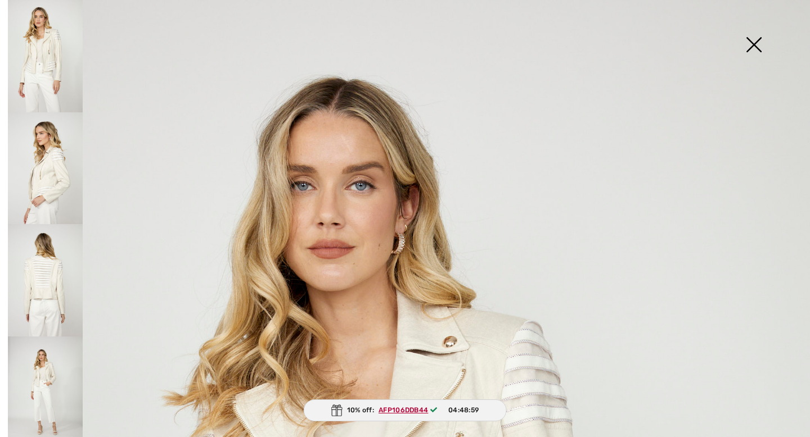
click at [52, 193] on img at bounding box center [45, 168] width 75 height 112
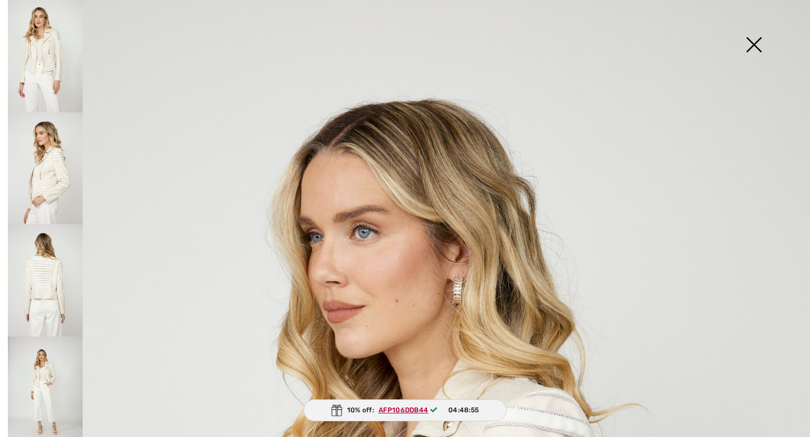
click at [754, 43] on img at bounding box center [753, 46] width 56 height 58
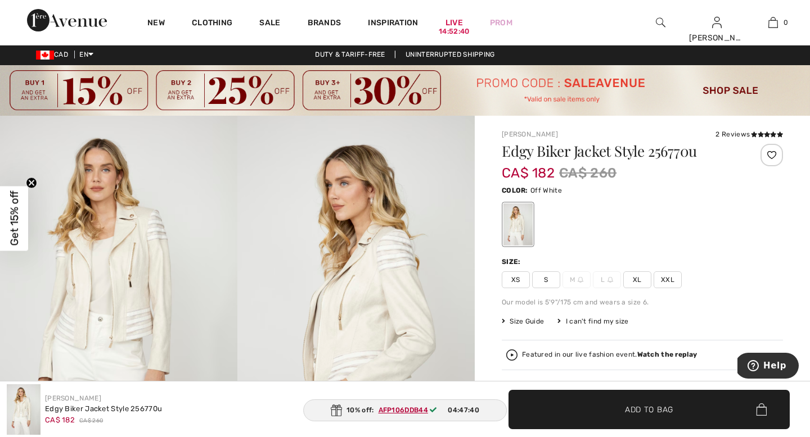
scroll to position [0, 0]
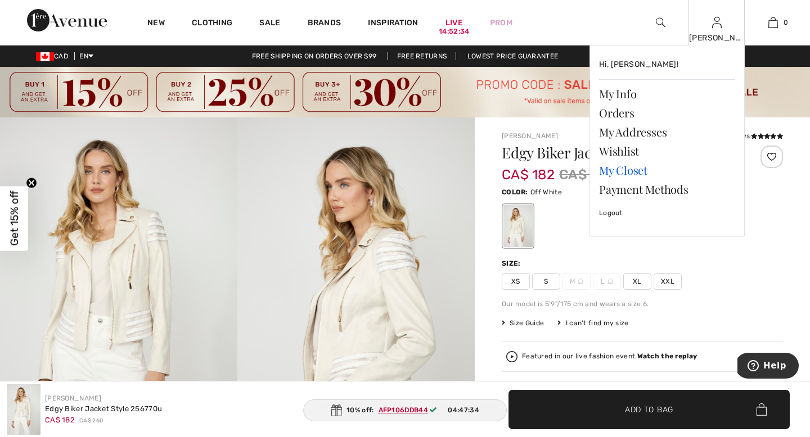
click at [619, 168] on link "My Closet" at bounding box center [667, 170] width 136 height 19
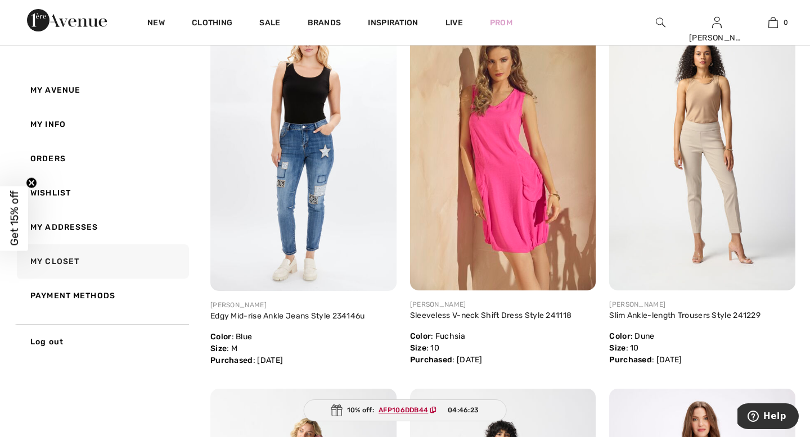
scroll to position [2092, 0]
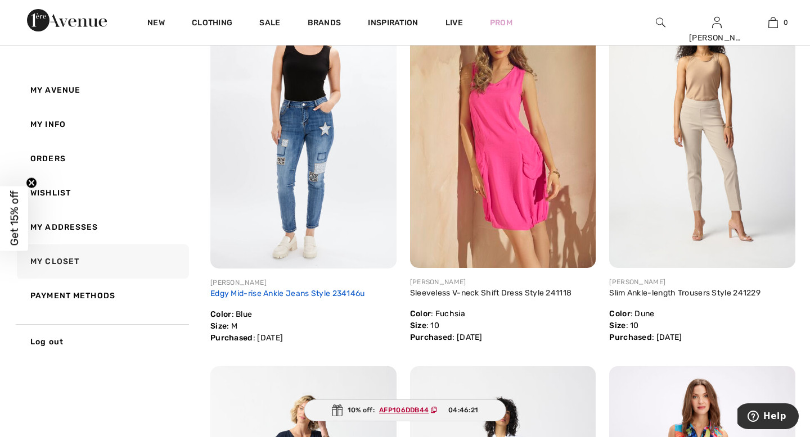
click at [269, 291] on link "Edgy Mid-rise Ankle Jeans Style 234146u" at bounding box center [287, 294] width 155 height 10
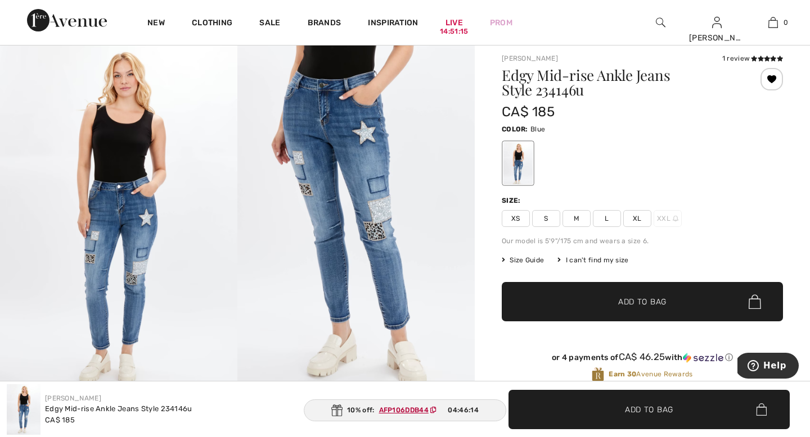
scroll to position [90, 0]
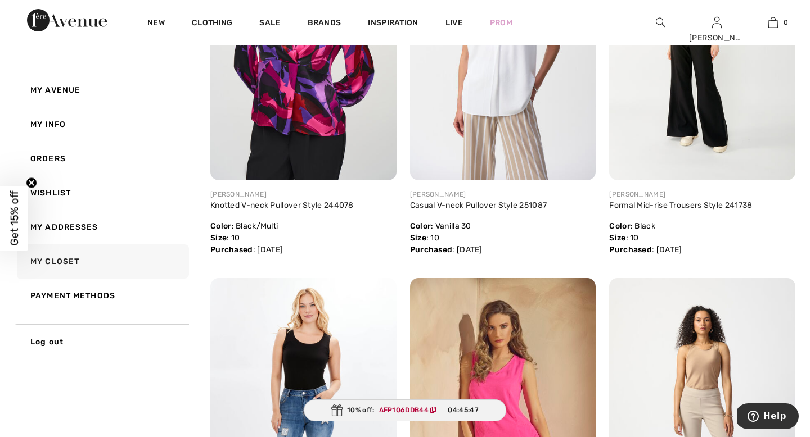
scroll to position [1777, 0]
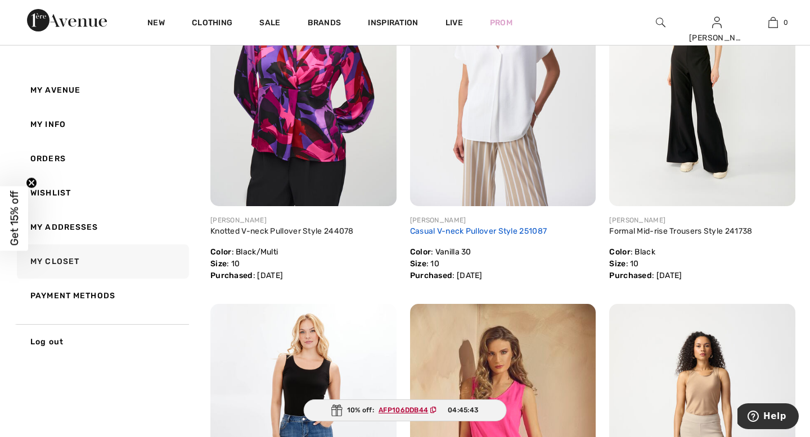
click at [508, 230] on link "Casual V-neck Pullover Style 251087" at bounding box center [478, 232] width 137 height 10
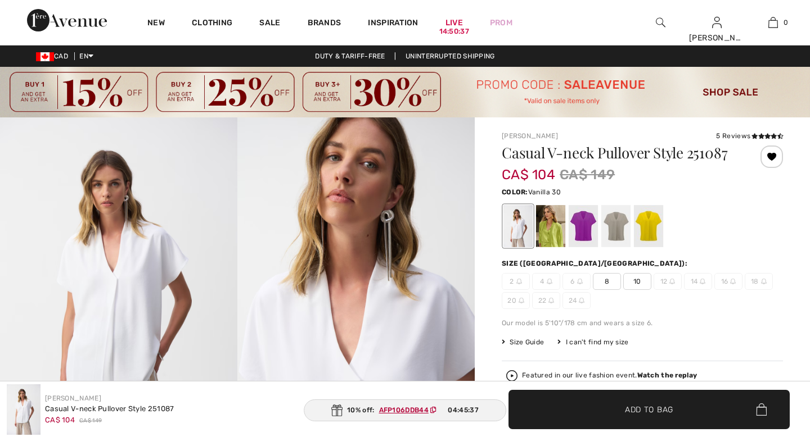
click at [741, 341] on div "Size Guide I can't find my size Select Size CAN 2 - Sold Out CAN 4 - Sold Out C…" at bounding box center [642, 342] width 281 height 10
click at [582, 232] on div at bounding box center [582, 226] width 29 height 42
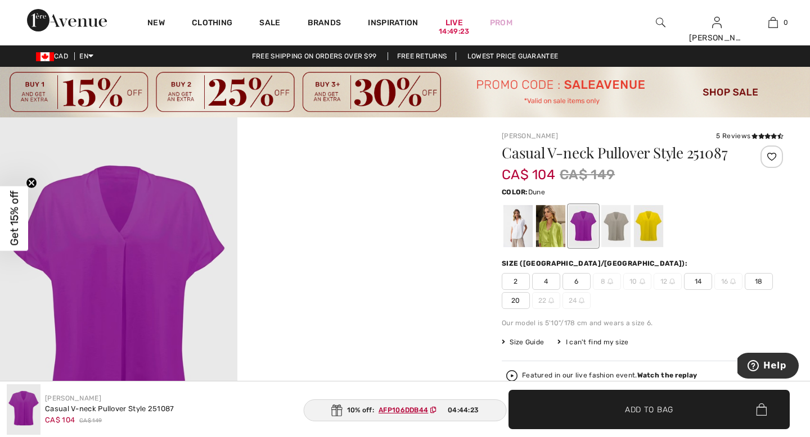
click at [620, 235] on div at bounding box center [615, 226] width 29 height 42
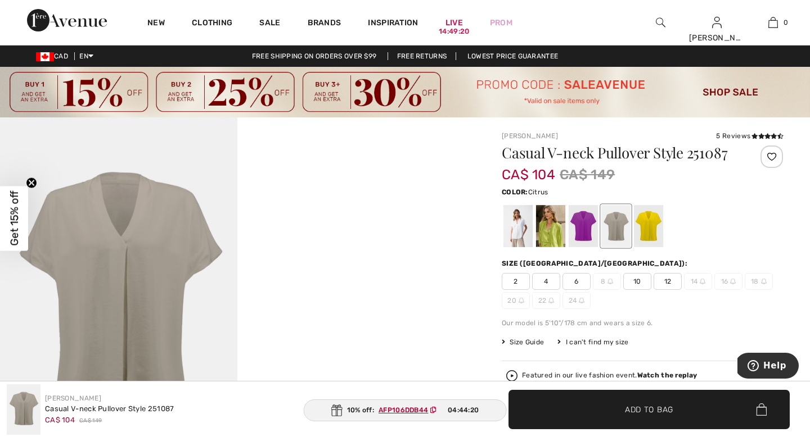
click at [648, 232] on div at bounding box center [648, 226] width 29 height 42
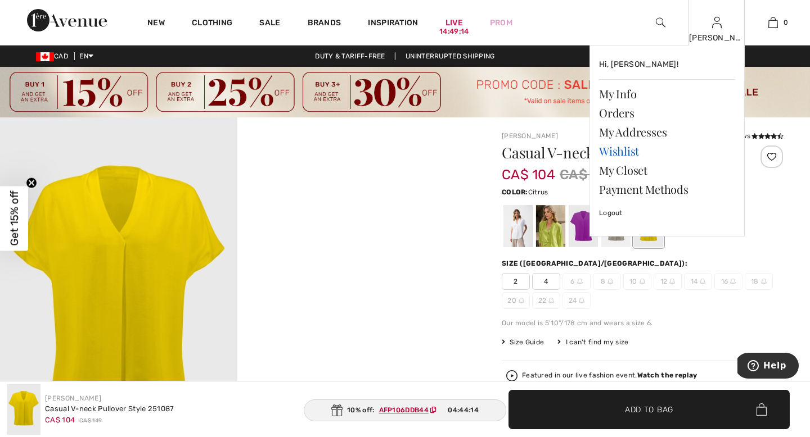
click at [619, 152] on link "Wishlist" at bounding box center [667, 151] width 136 height 19
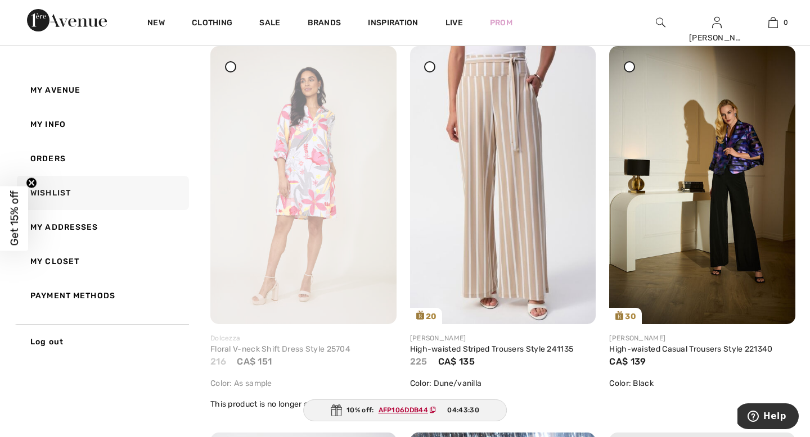
scroll to position [2856, 0]
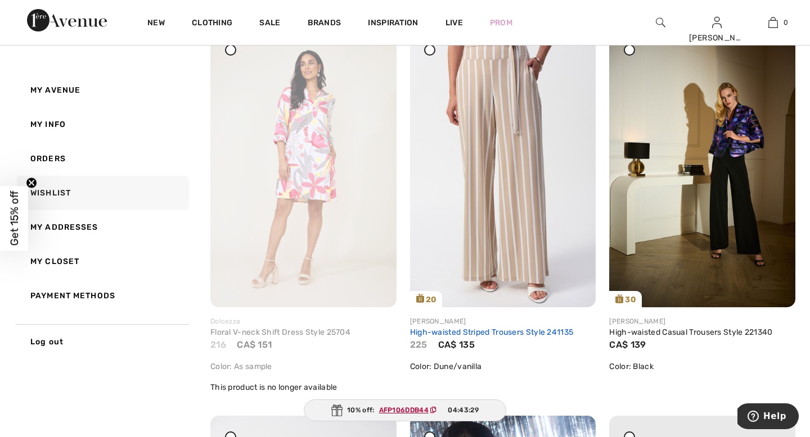
click at [464, 332] on link "High-waisted Striped Trousers Style 241135" at bounding box center [492, 333] width 164 height 10
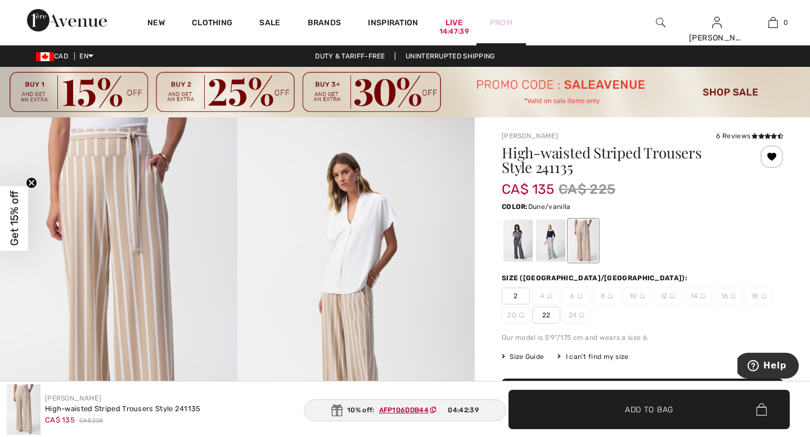
click at [500, 25] on link "Prom" at bounding box center [501, 23] width 22 height 12
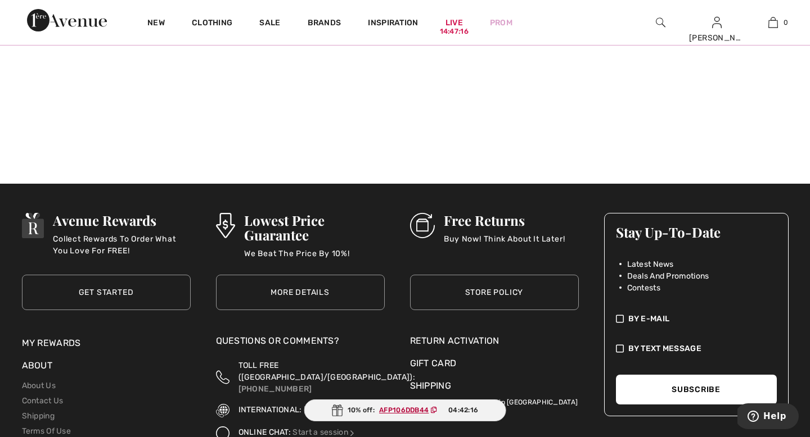
scroll to position [1080, 0]
